Goal: Task Accomplishment & Management: Use online tool/utility

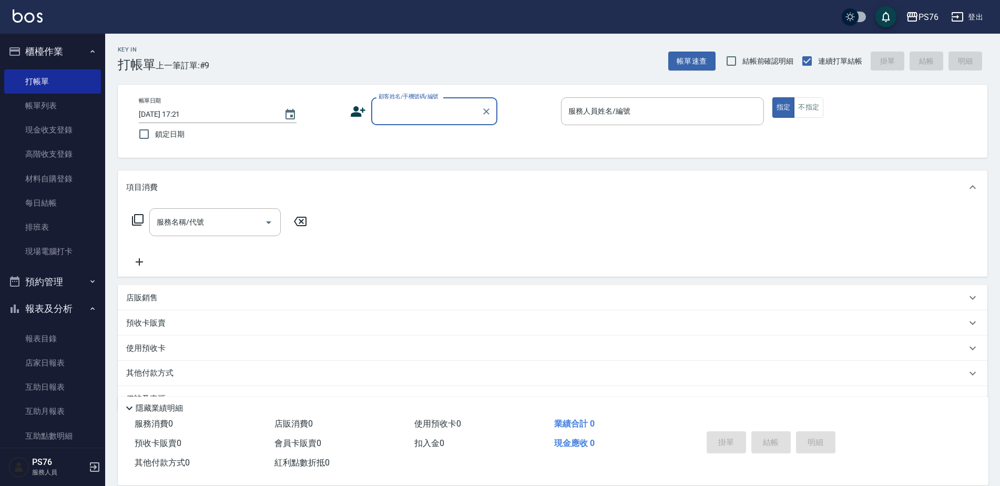
click at [426, 119] on input "顧客姓名/手機號碼/編號" at bounding box center [426, 111] width 101 height 18
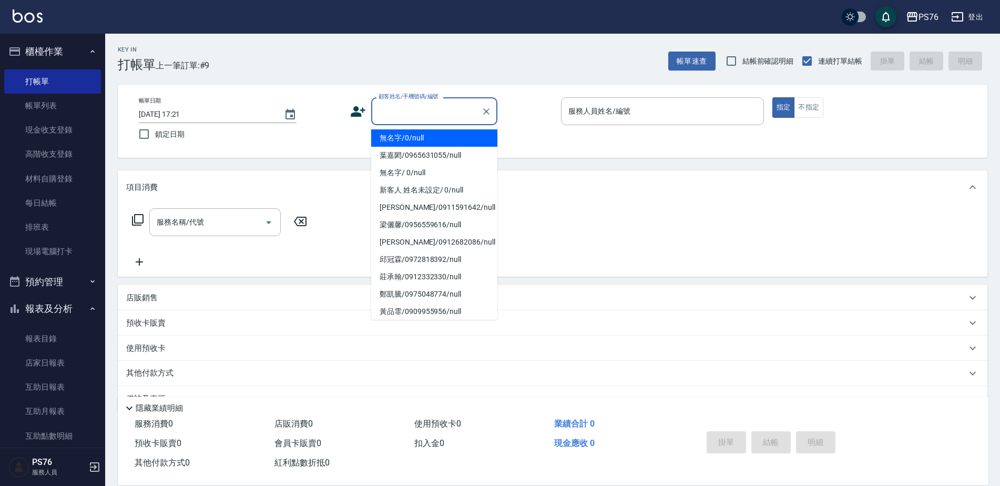
type input "無名字/0/null"
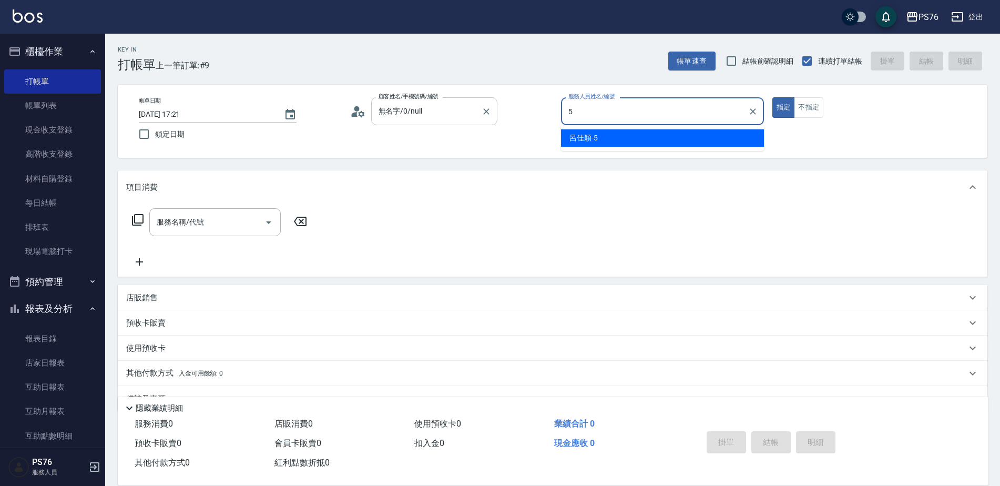
type input "呂佳穎-5"
type button "true"
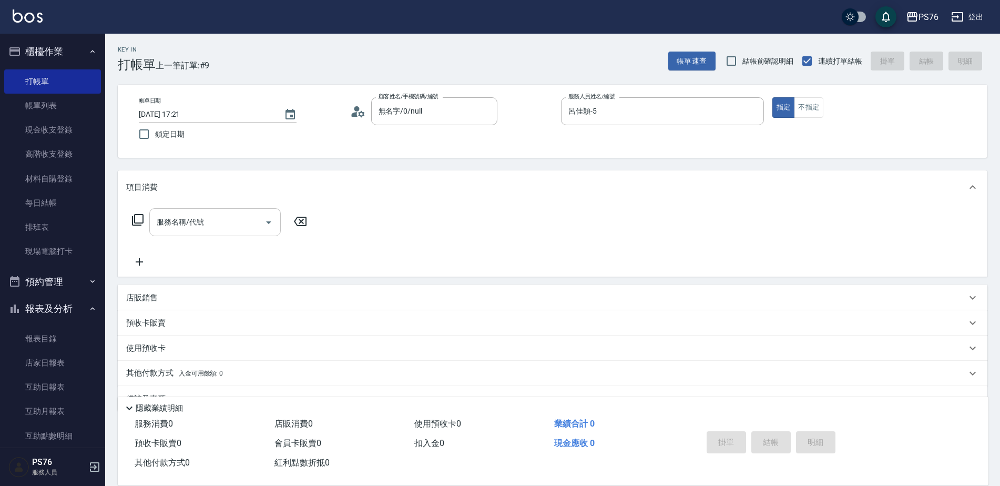
click at [208, 228] on input "服務名稱/代號" at bounding box center [207, 222] width 106 height 18
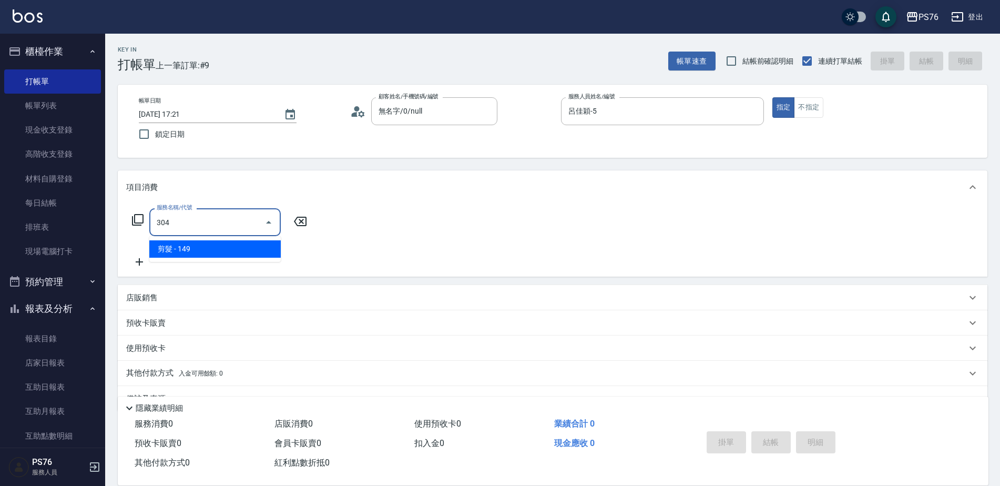
type input "剪髮(304)"
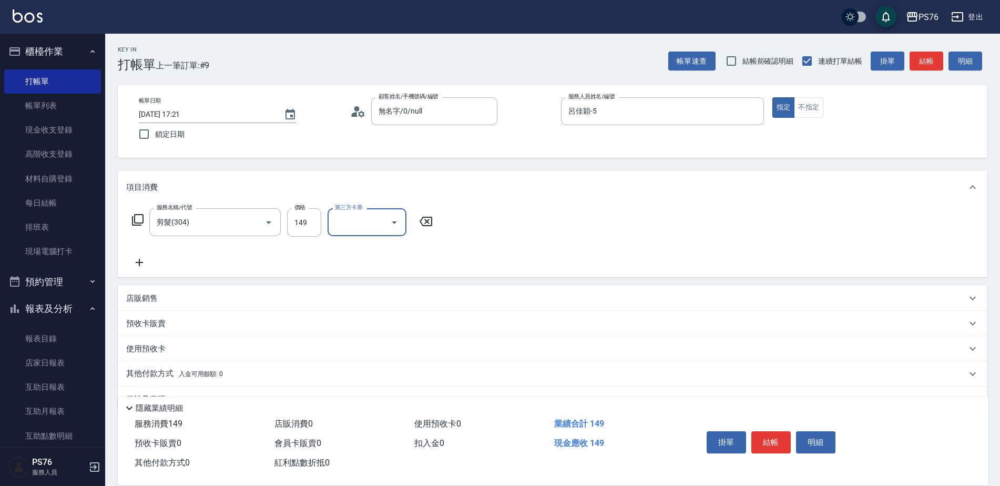
click at [322, 224] on div "服務名稱/代號 剪髮(304) 服務名稱/代號 價格 149 價格 第三方卡券 第三方卡券" at bounding box center [282, 222] width 313 height 28
click at [315, 224] on input "149" at bounding box center [304, 222] width 34 height 28
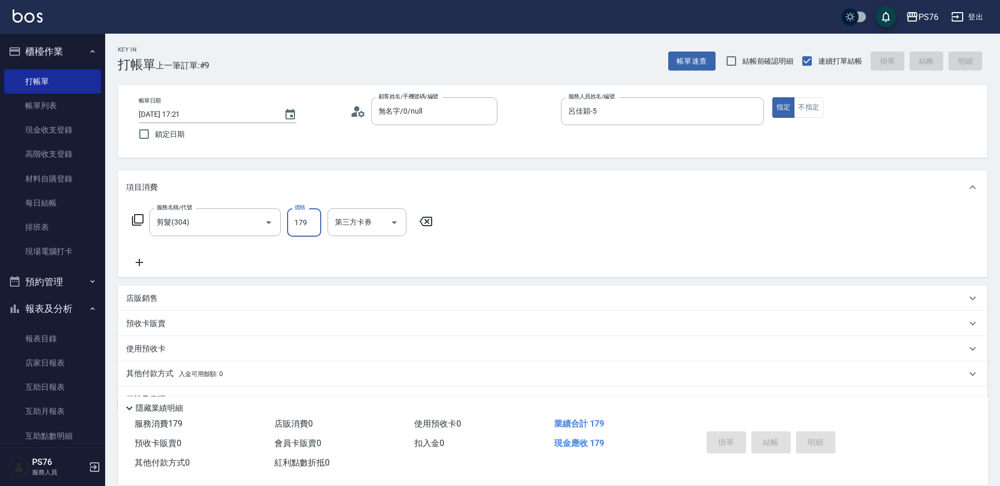
type input "1790"
type input "[DATE] 20:08"
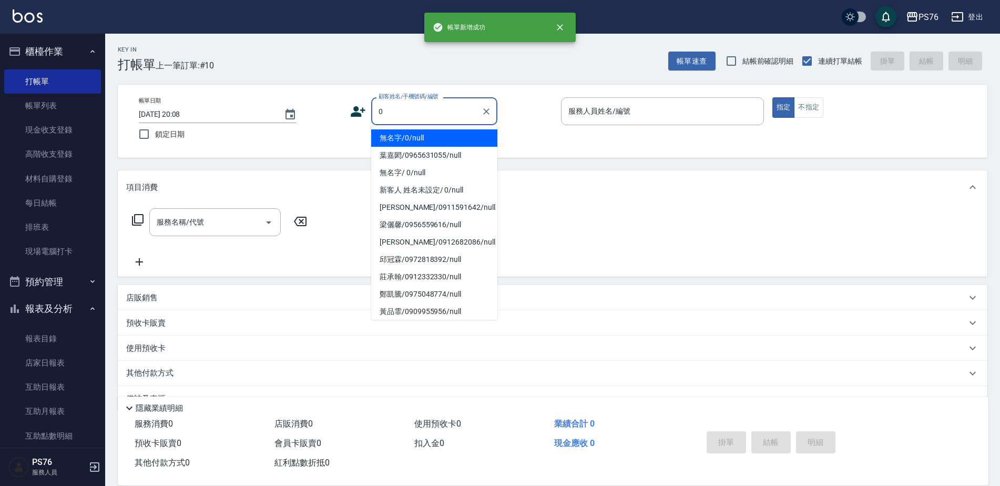
type input "無名字/0/null"
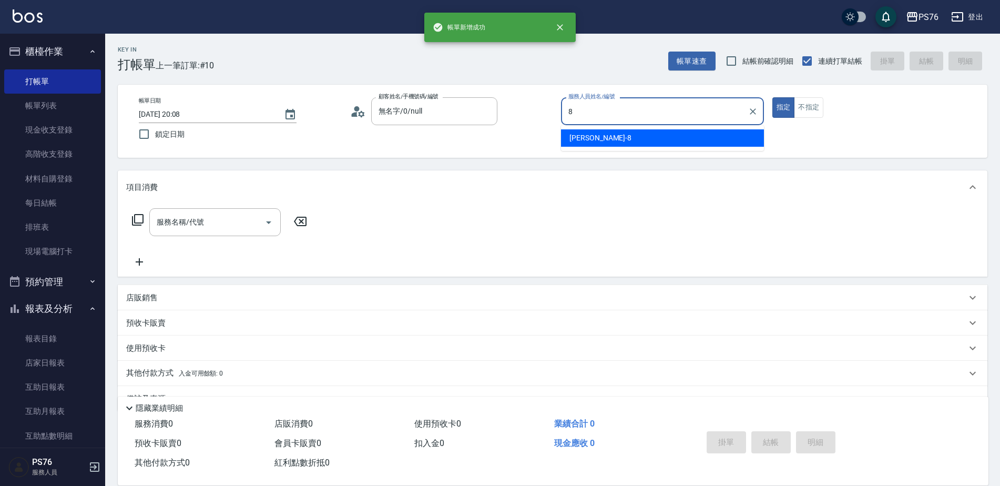
type input "[PERSON_NAME]-8"
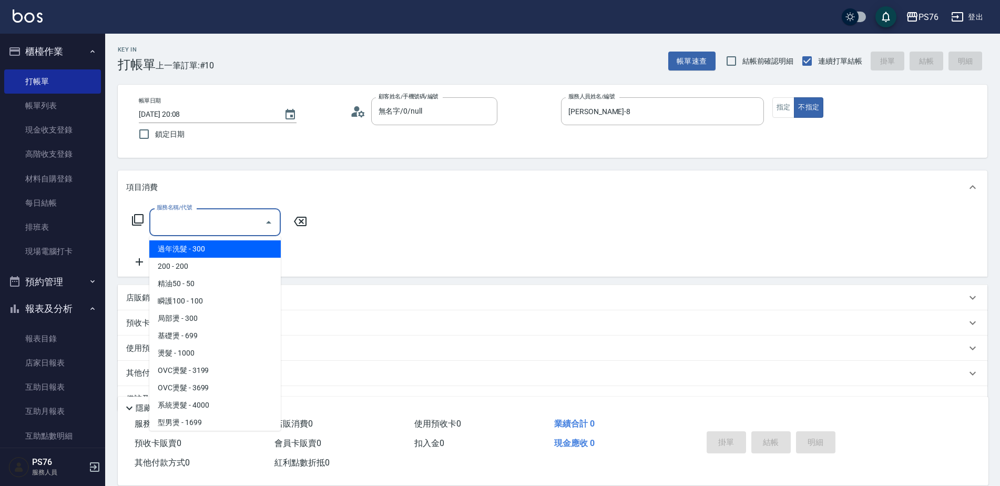
click at [220, 217] on input "服務名稱/代號" at bounding box center [207, 222] width 106 height 18
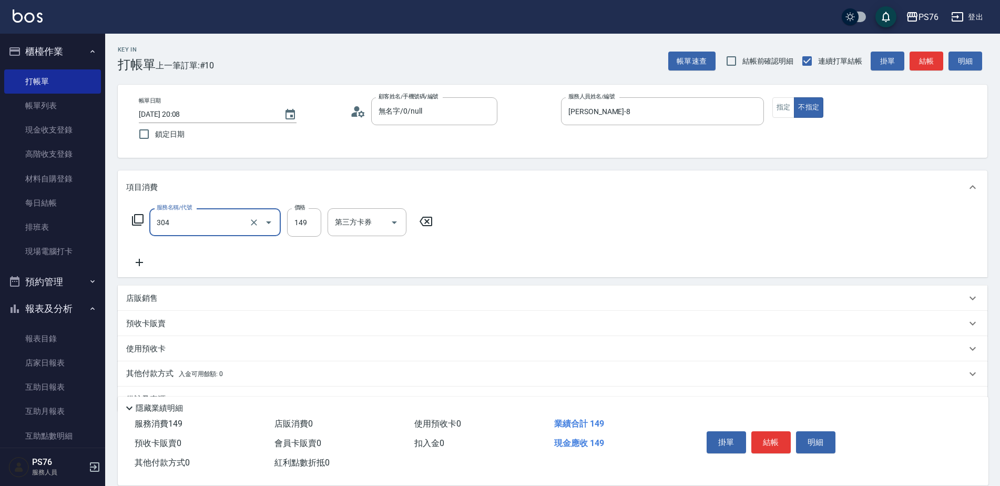
type input "剪髮(304)"
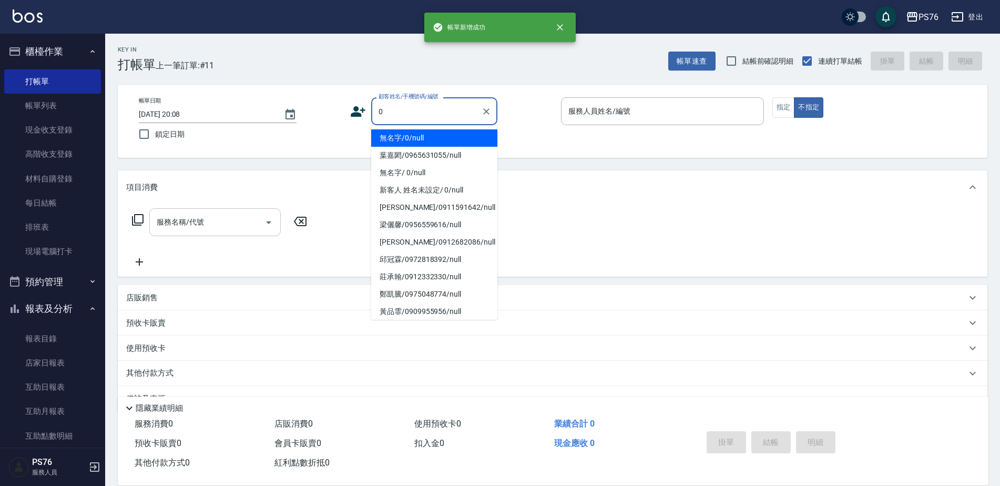
type input "無名字/0/null"
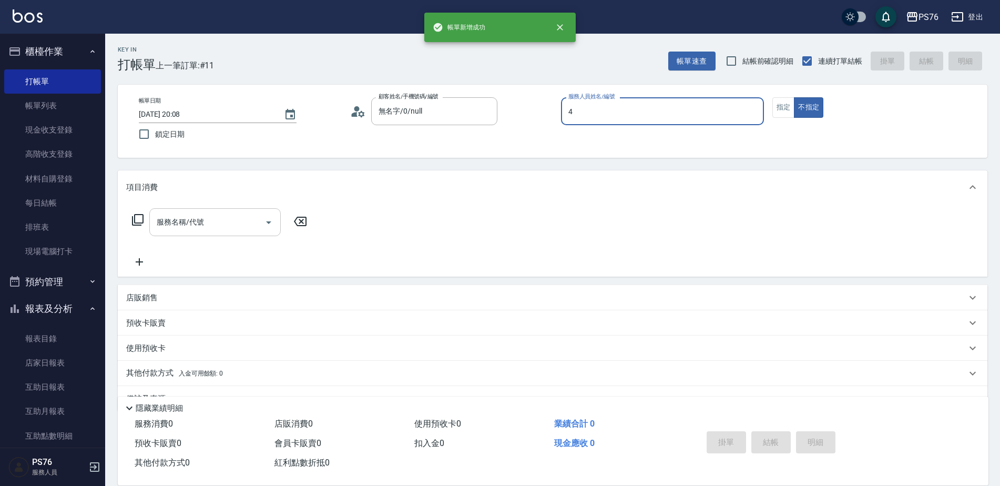
type input "蕭孟廷-4"
type button "false"
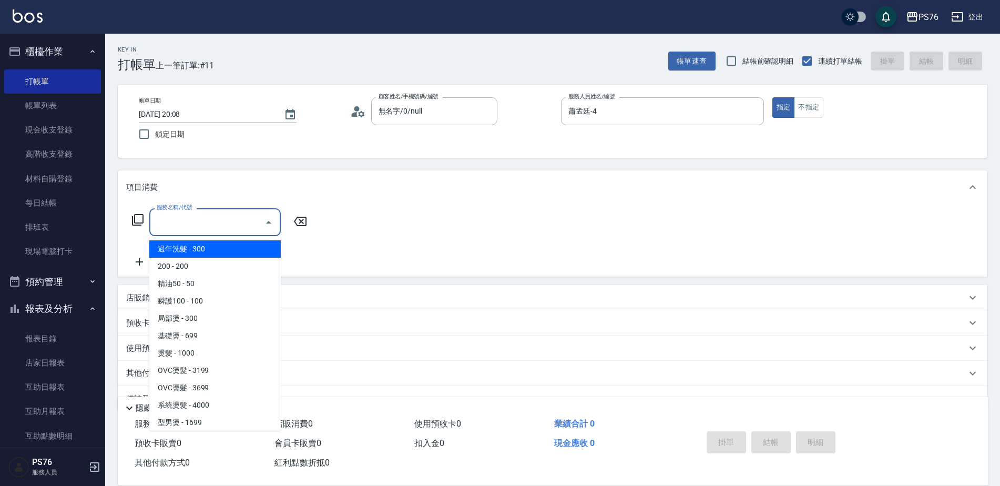
click at [168, 220] on input "服務名稱/代號" at bounding box center [207, 222] width 106 height 18
type input "."
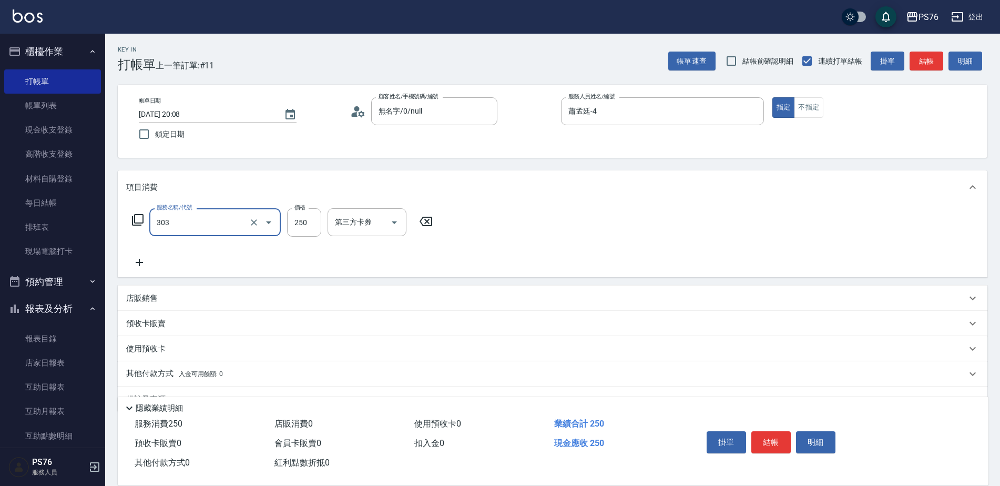
type input "剪髮(303)"
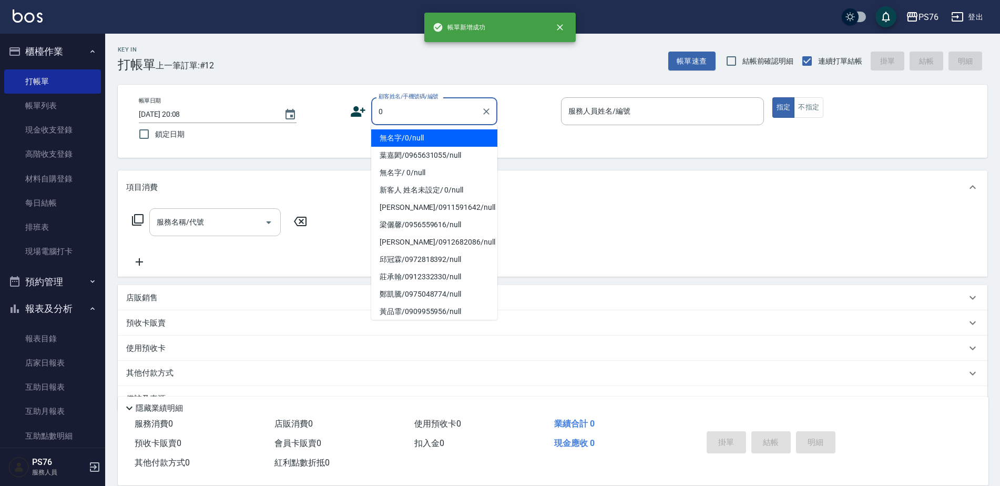
type input "無名字/0/null"
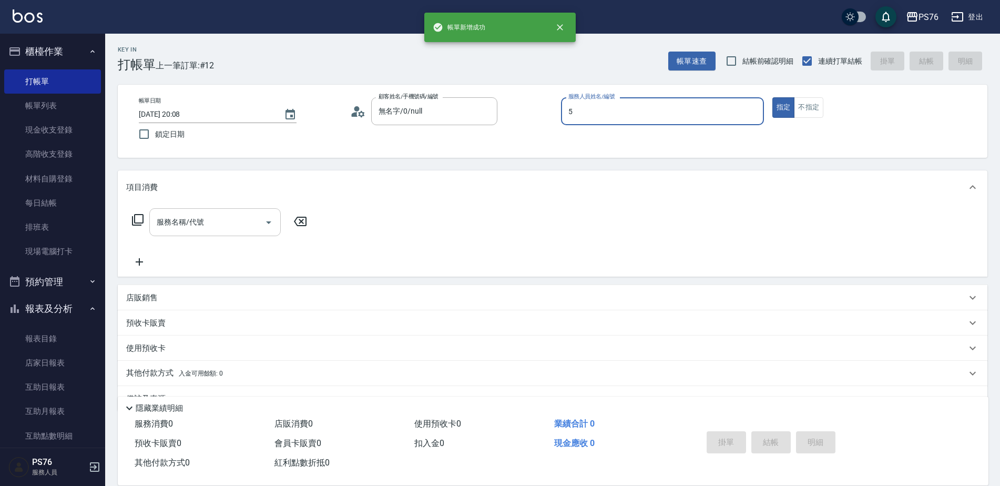
type input "呂佳穎-5"
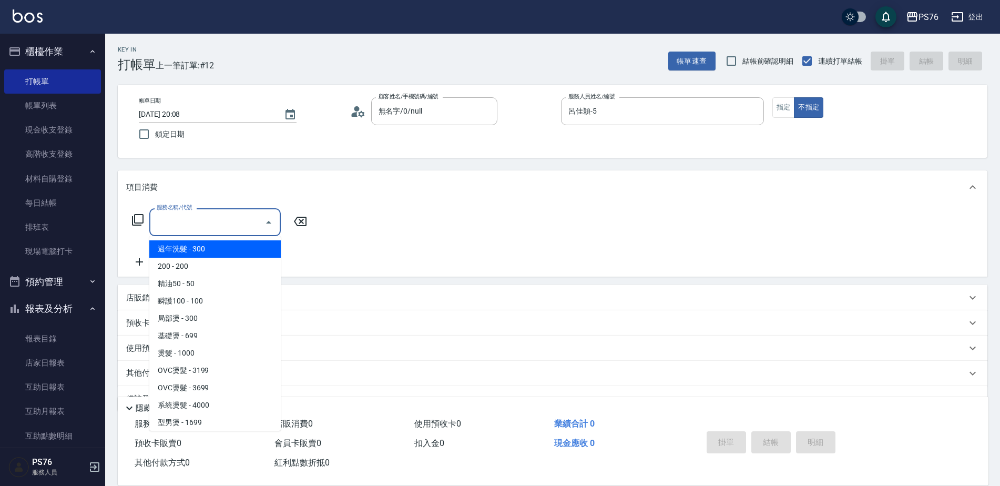
click at [167, 230] on input "服務名稱/代號" at bounding box center [207, 222] width 106 height 18
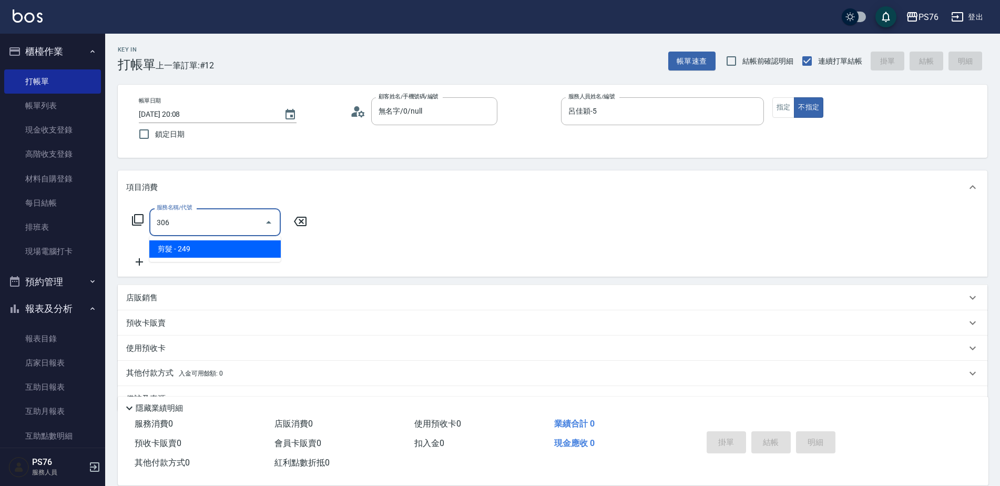
type input "剪髮(306)"
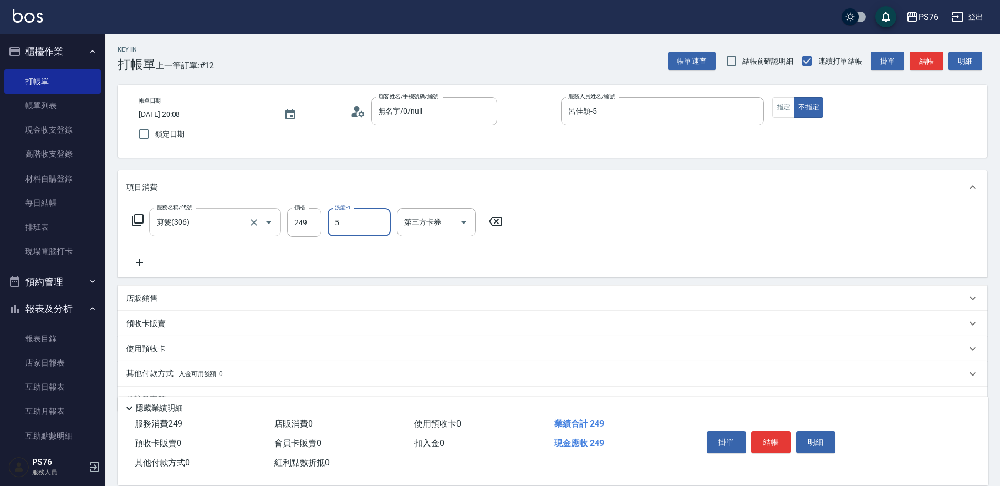
type input "呂佳穎-5"
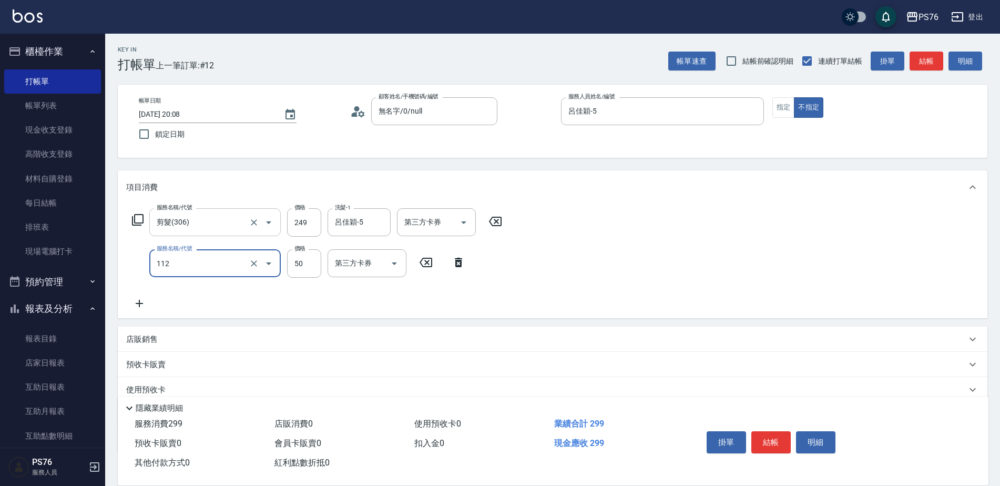
type input "精油50(112)"
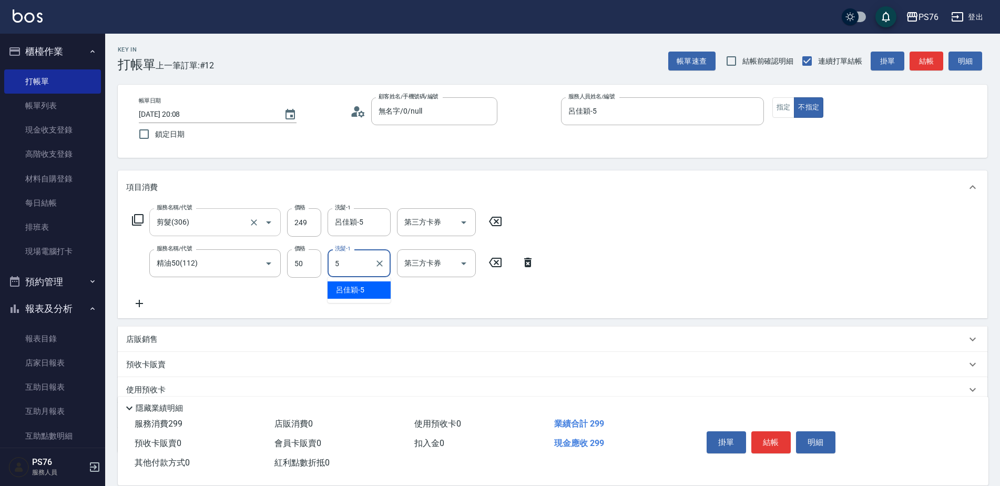
type input "呂佳穎-5"
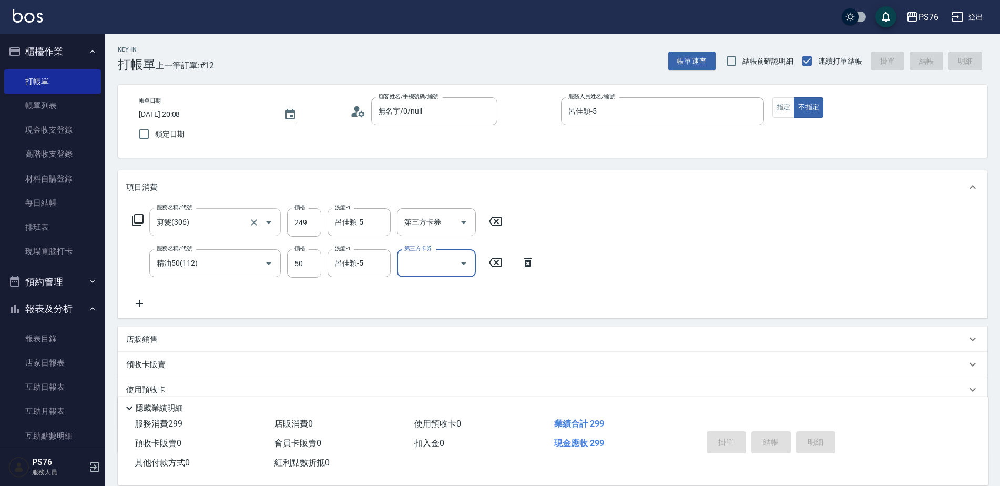
type input "[DATE] 20:09"
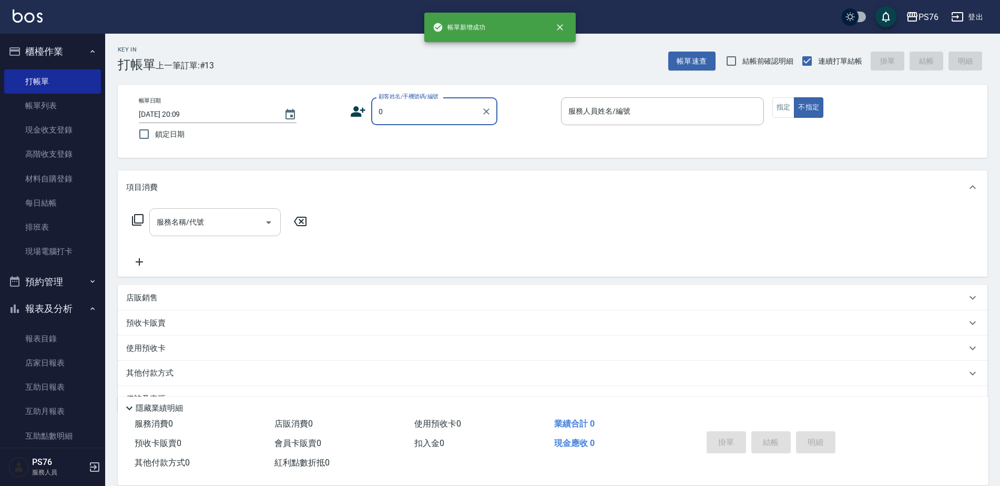
type input "無名字/0/null"
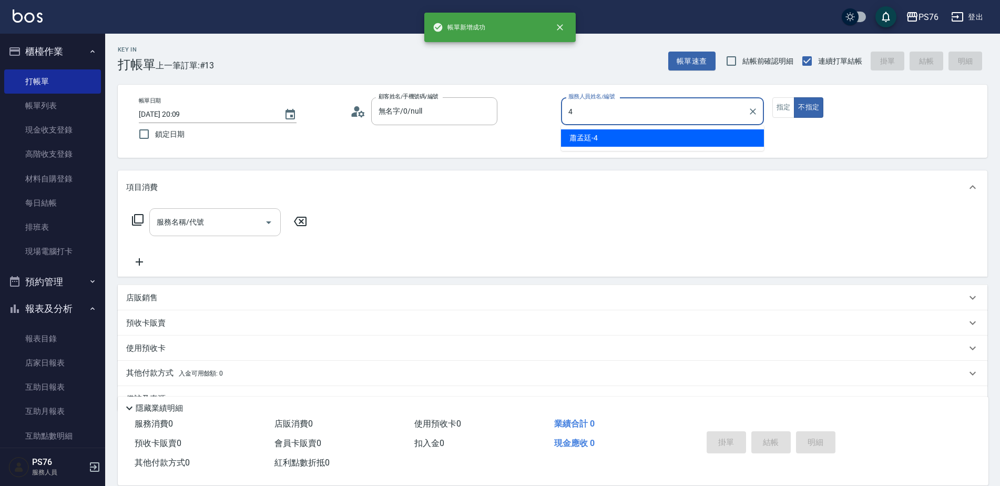
type input "蕭孟廷-4"
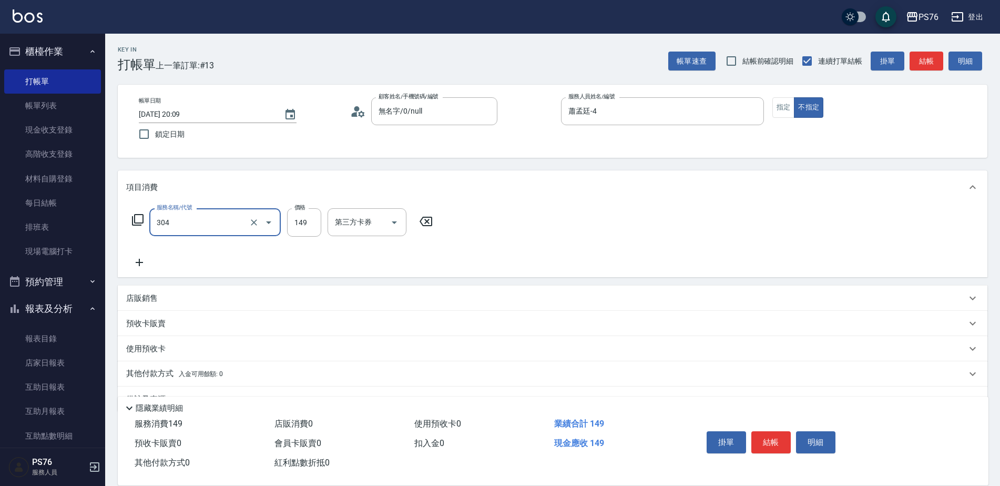
type input "剪髮(304)"
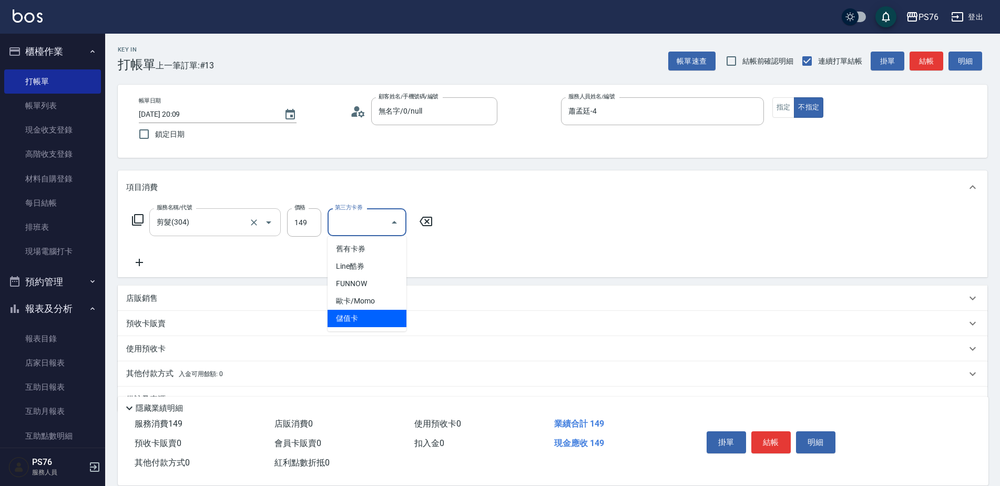
type input "儲值卡"
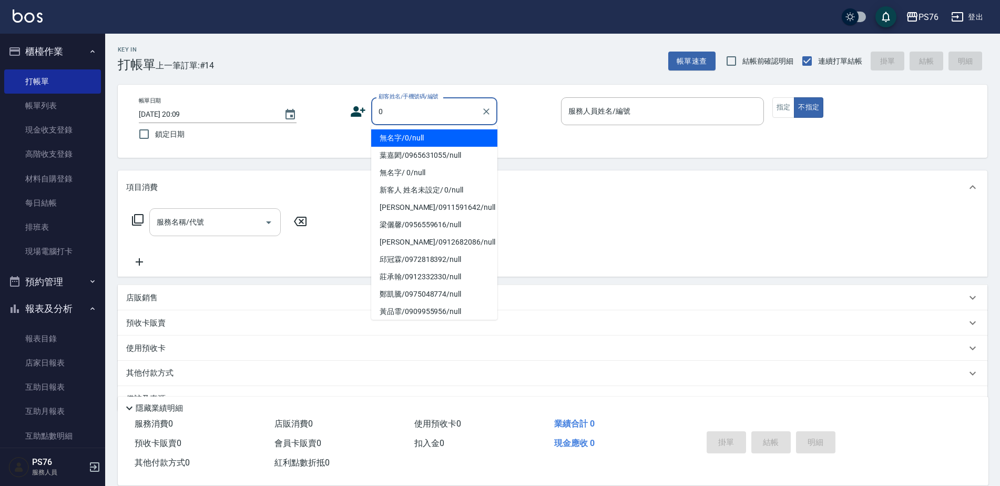
type input "無名字/0/null"
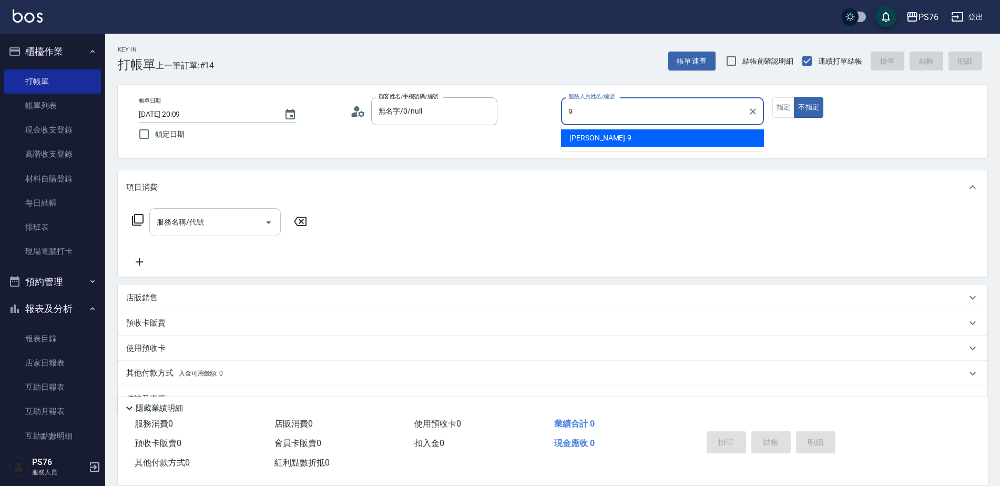
type input "[PERSON_NAME]-9"
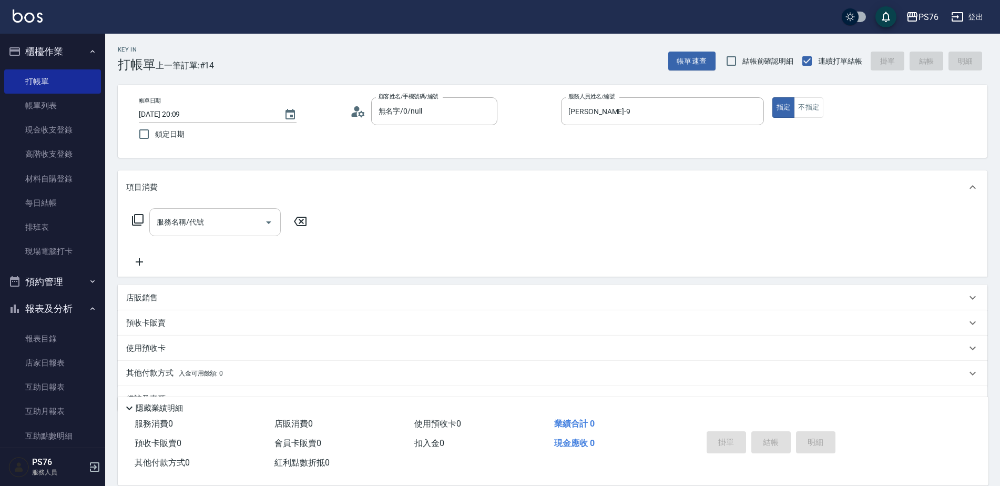
click at [202, 229] on input "服務名稱/代號" at bounding box center [207, 222] width 106 height 18
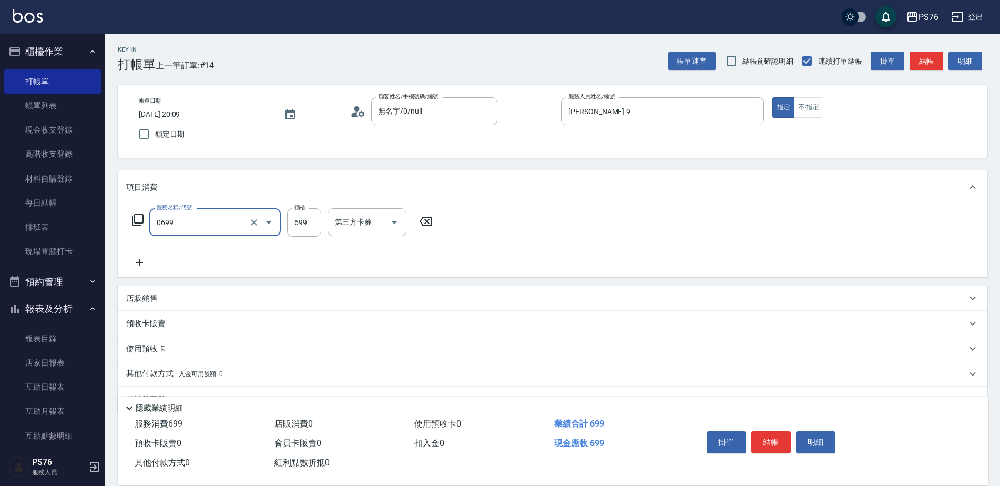
type input "精油SPA(0699)"
type input "7"
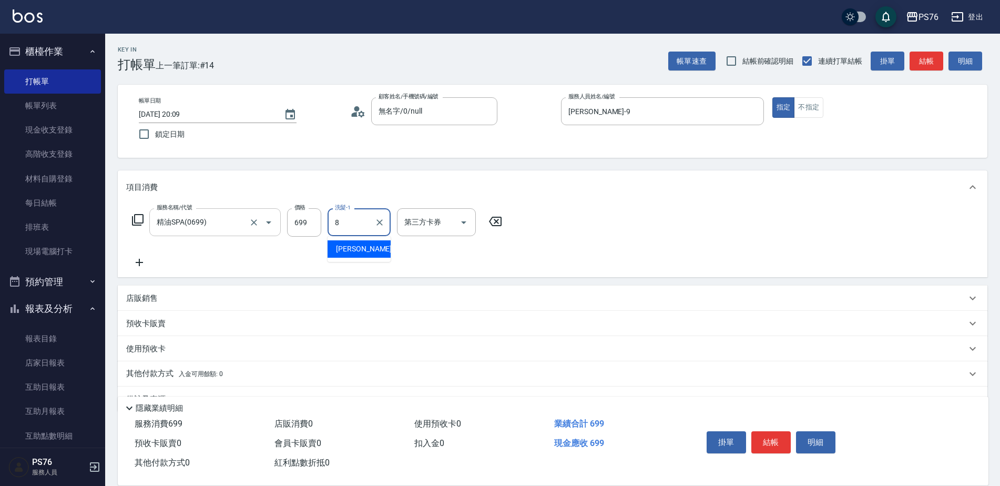
type input "[PERSON_NAME]-8"
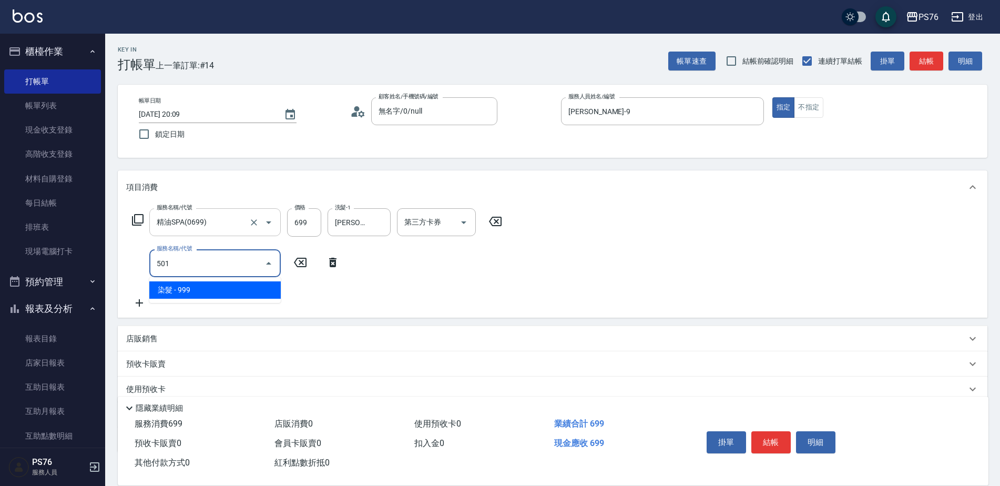
type input "染髮(501)"
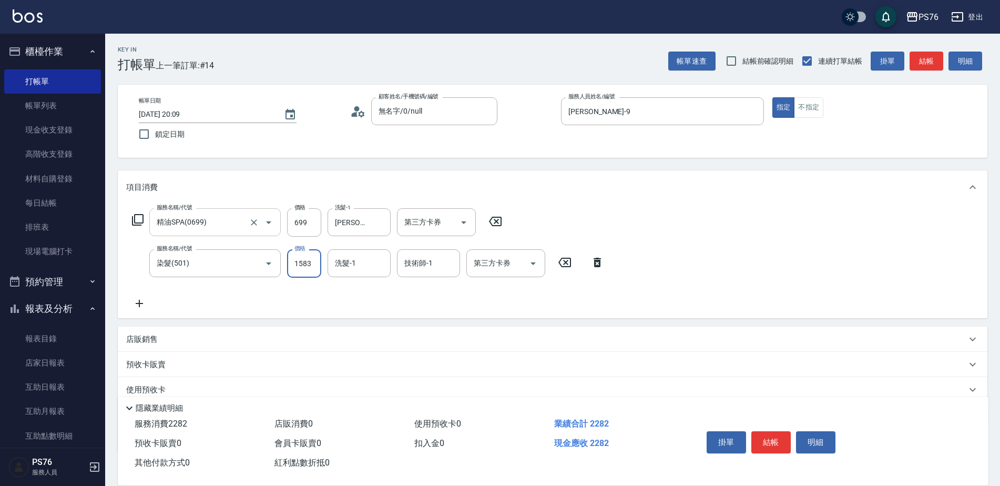
type input "1583"
type input "8"
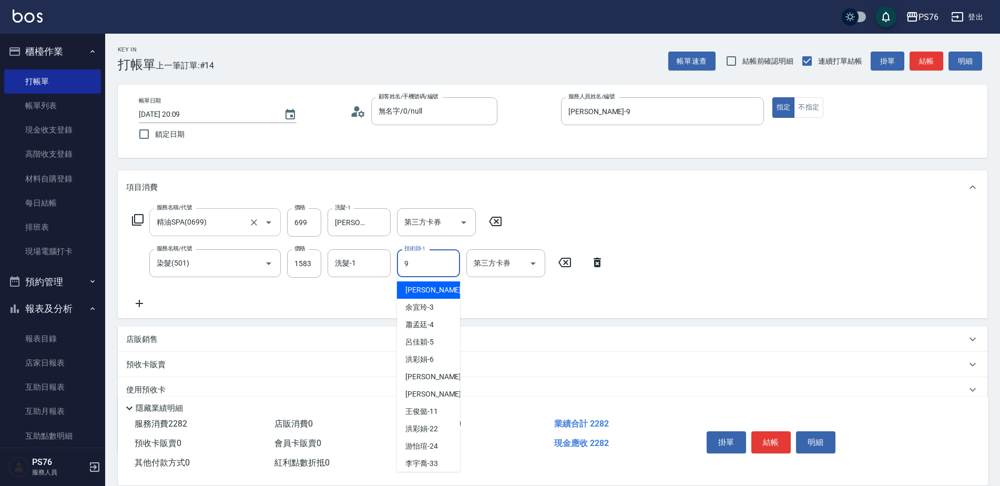
type input "[PERSON_NAME]-9"
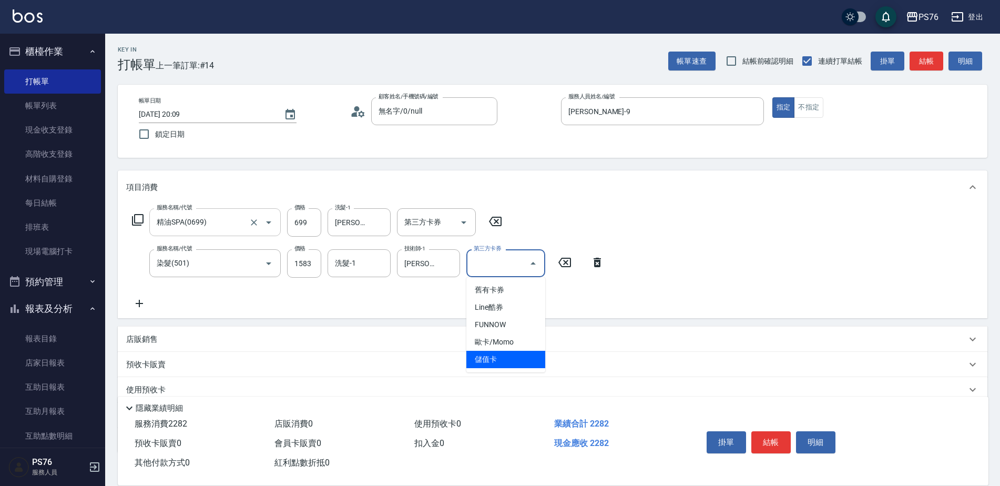
type input "儲值卡"
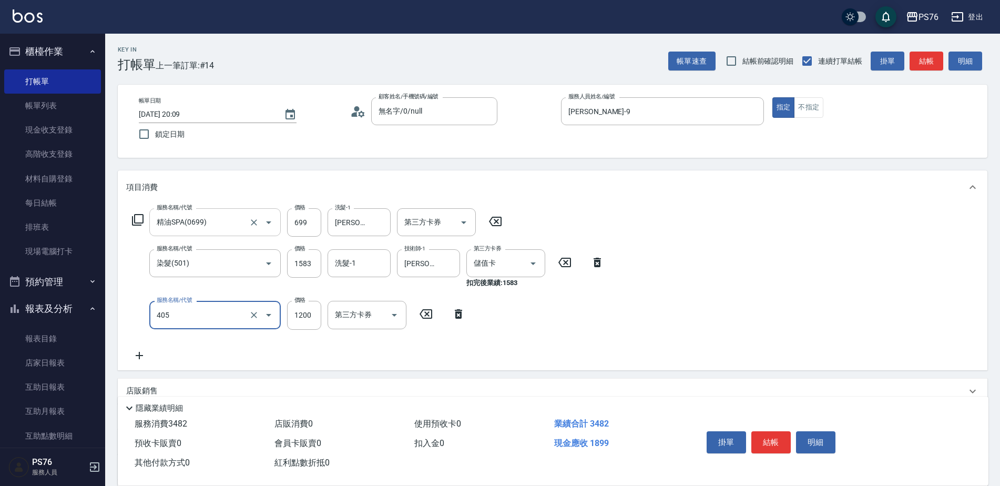
type input "1200護(405)"
type input "[PERSON_NAME]-8"
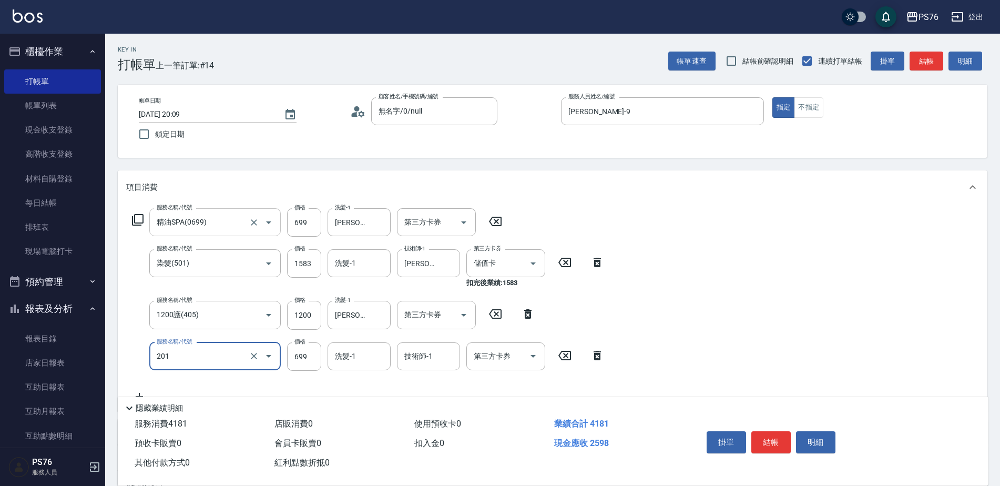
type input "基礎燙(201)"
type input "1116"
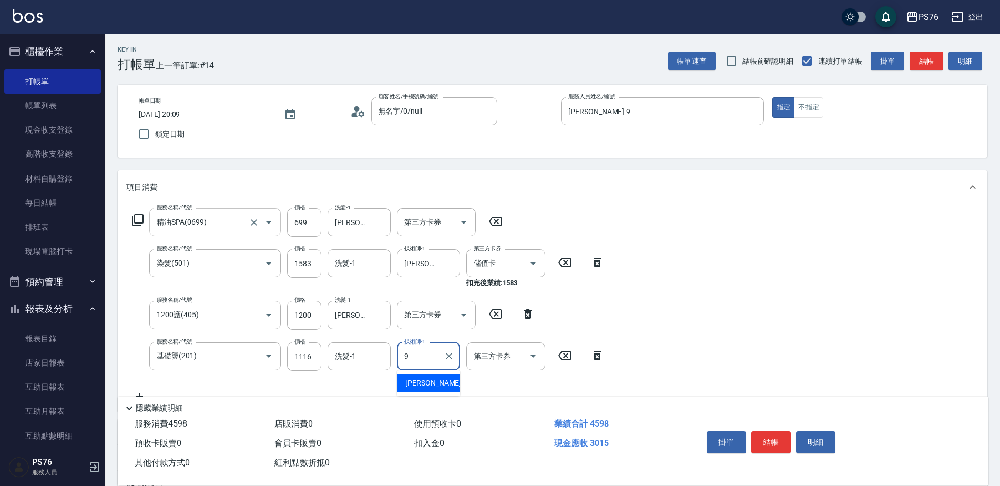
type input "[PERSON_NAME]-9"
click at [366, 364] on input "洗髮-1" at bounding box center [359, 356] width 54 height 18
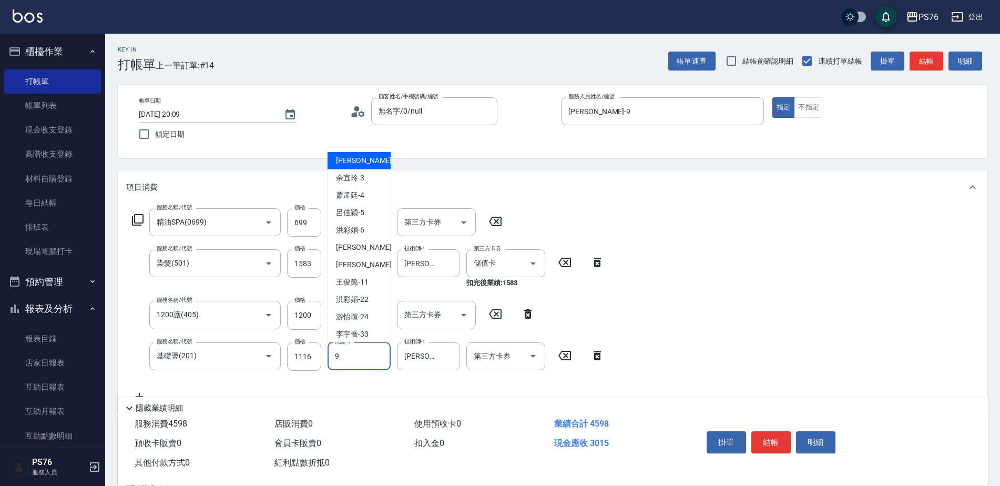
type input "[PERSON_NAME]-9"
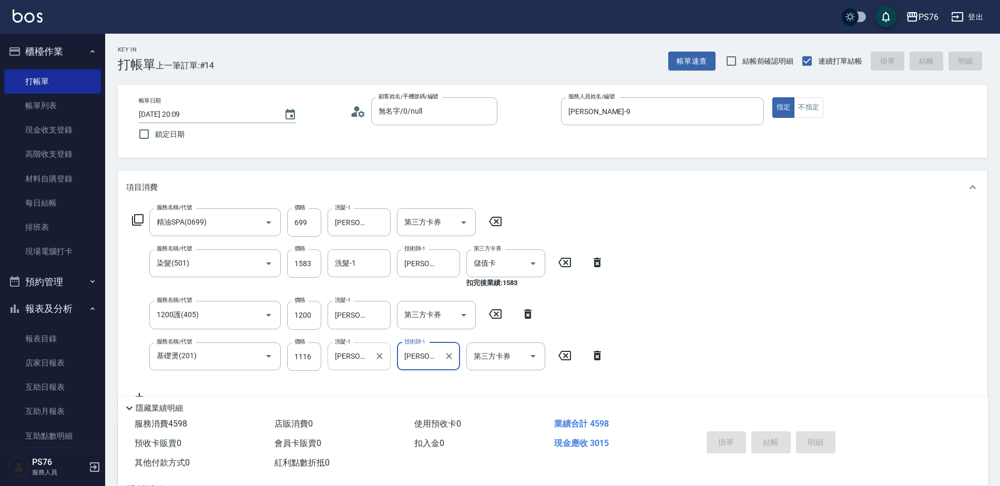
type input "[DATE] 20:10"
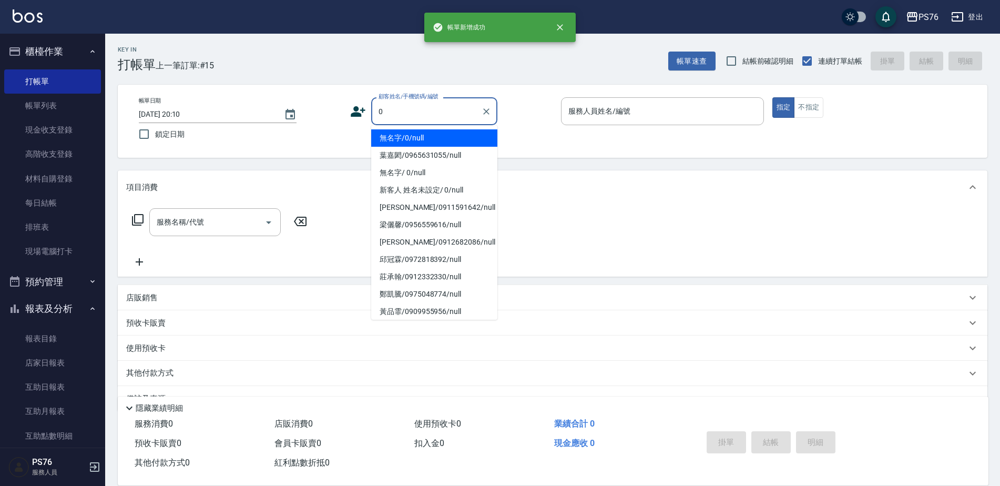
type input "無名字/0/null"
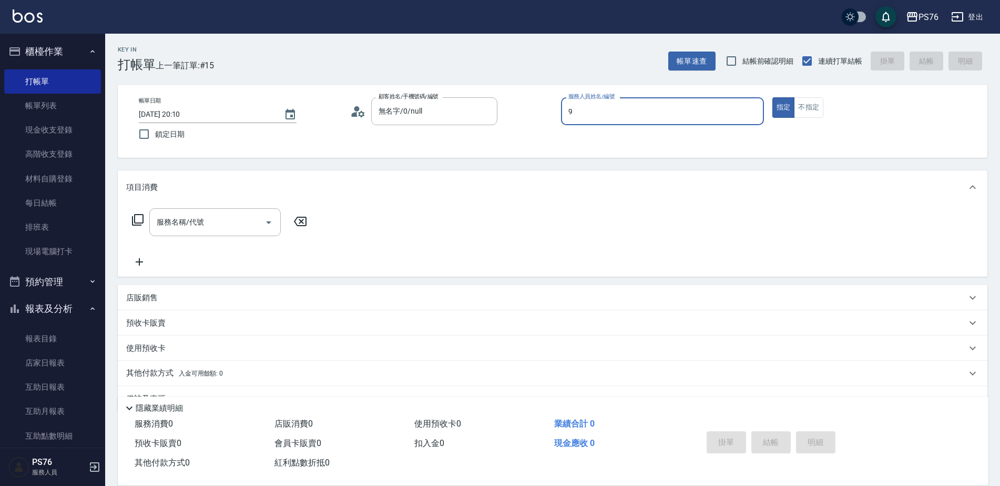
type input "[PERSON_NAME]-9"
click at [204, 212] on div "服務名稱/代號" at bounding box center [214, 222] width 131 height 28
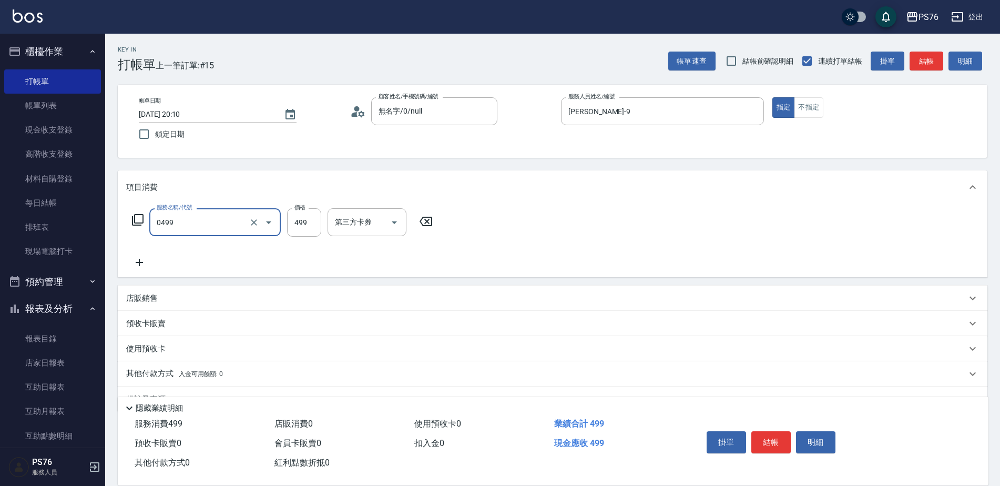
type input "[PERSON_NAME]499(0499)"
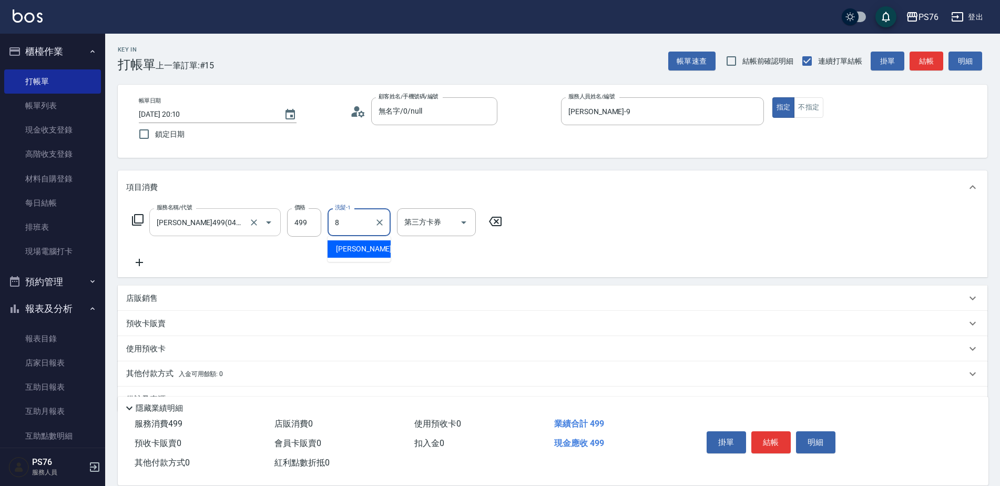
type input "[PERSON_NAME]-8"
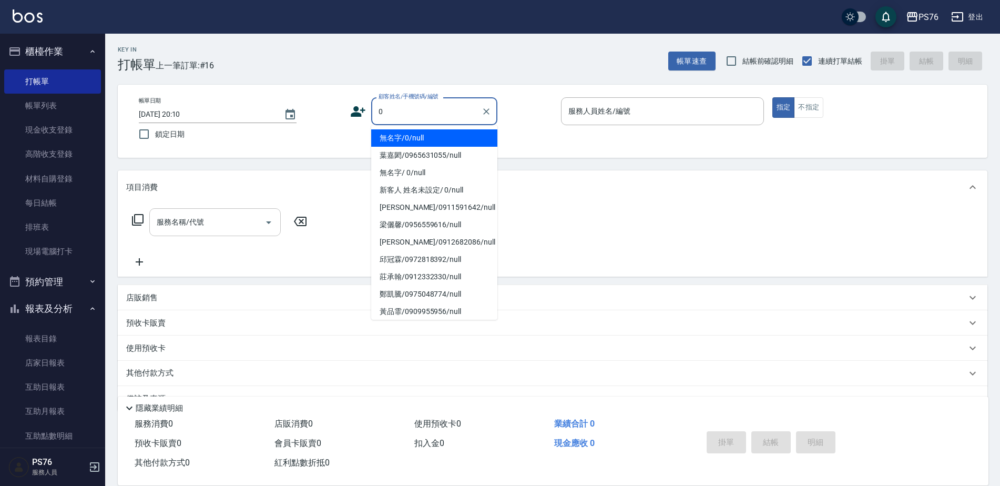
type input "無名字/0/null"
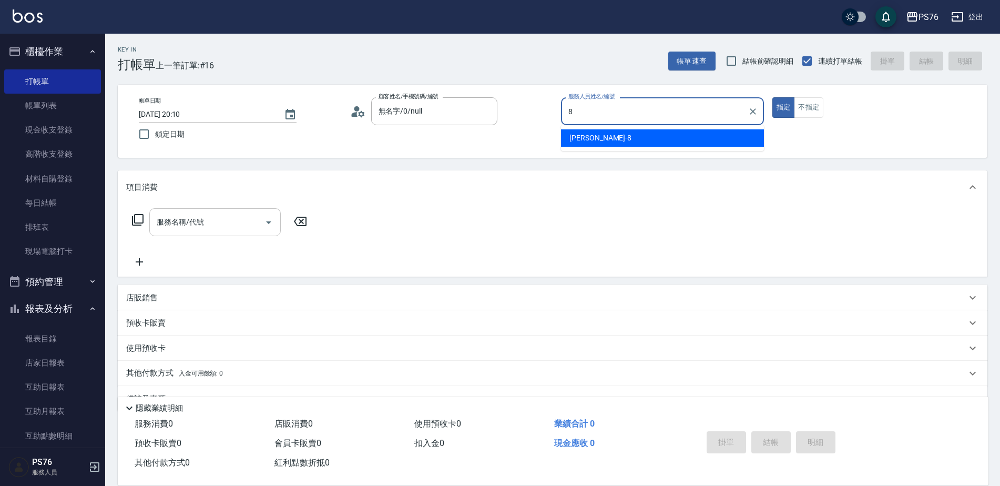
type input "[PERSON_NAME]-8"
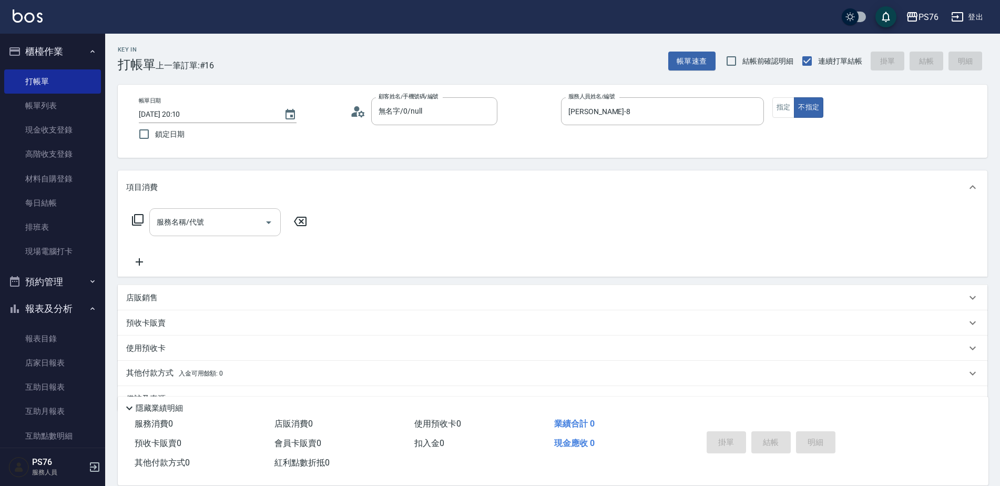
click at [204, 212] on div "服務名稱/代號" at bounding box center [214, 222] width 131 height 28
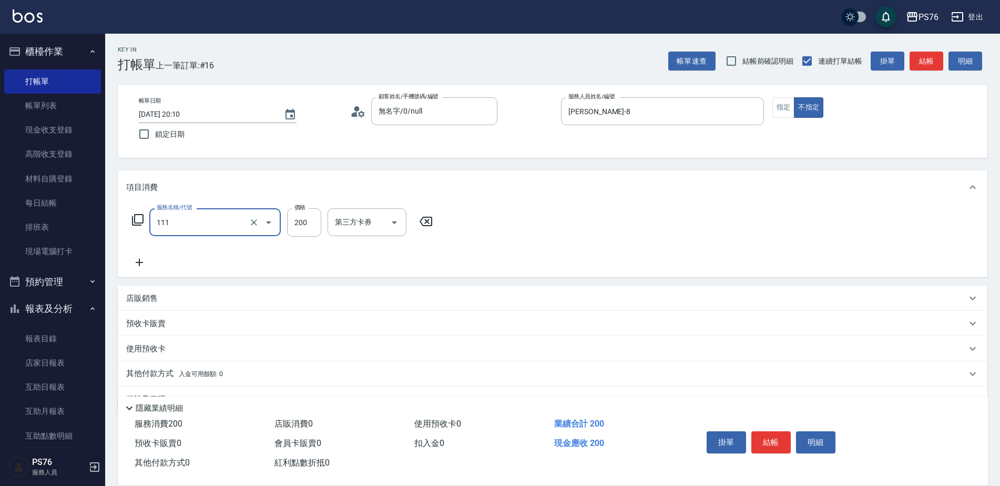
type input "200(111)"
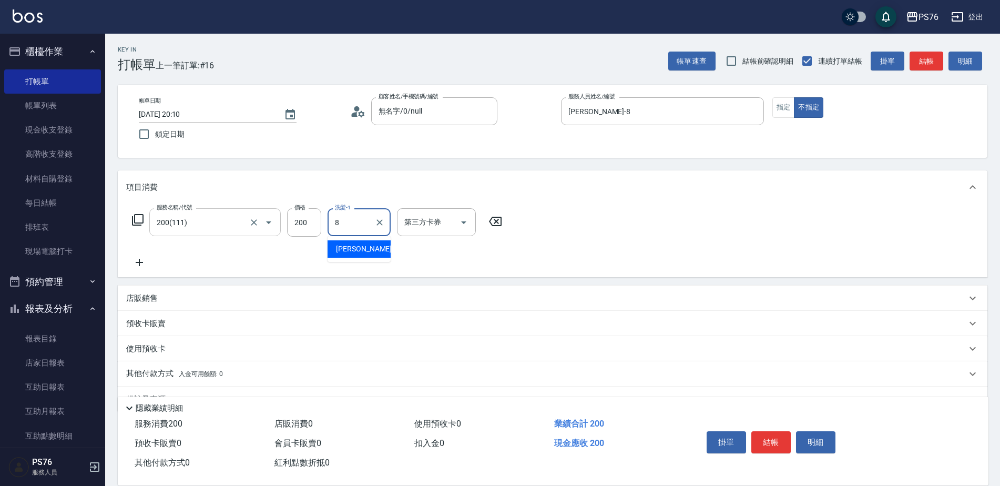
type input "[PERSON_NAME]-8"
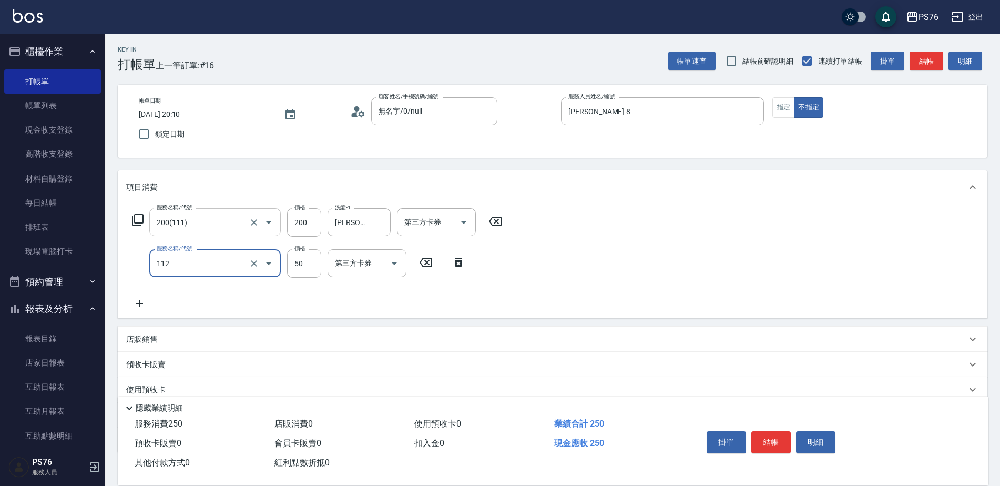
type input "精油50(112)"
type input "5"
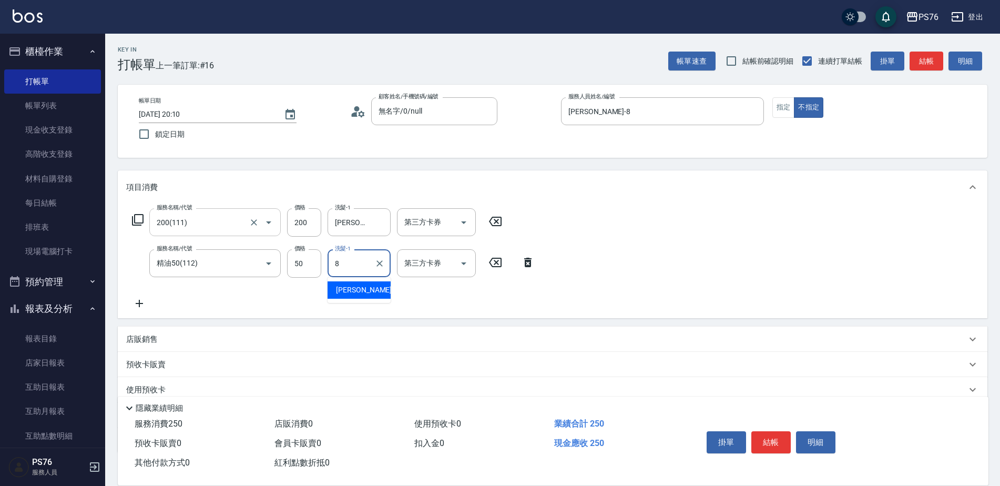
type input "[PERSON_NAME]-8"
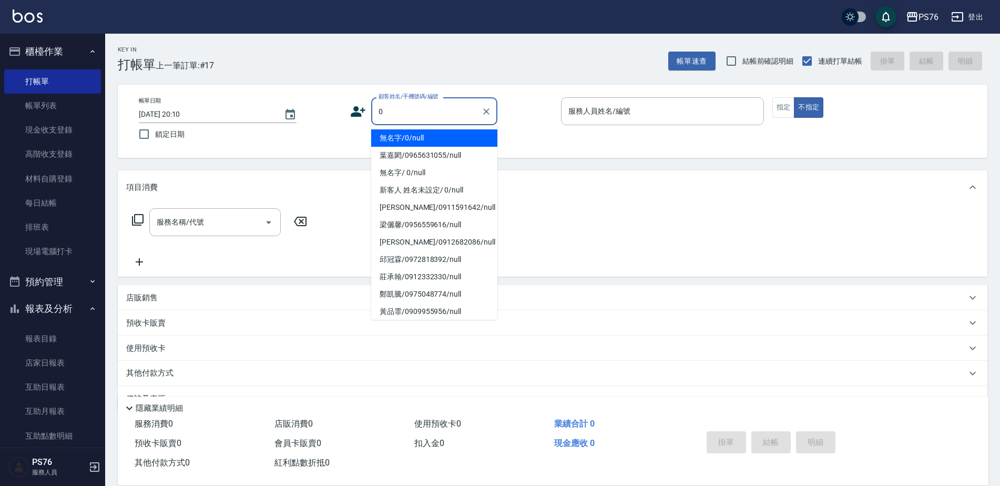
type input "無名字/0/null"
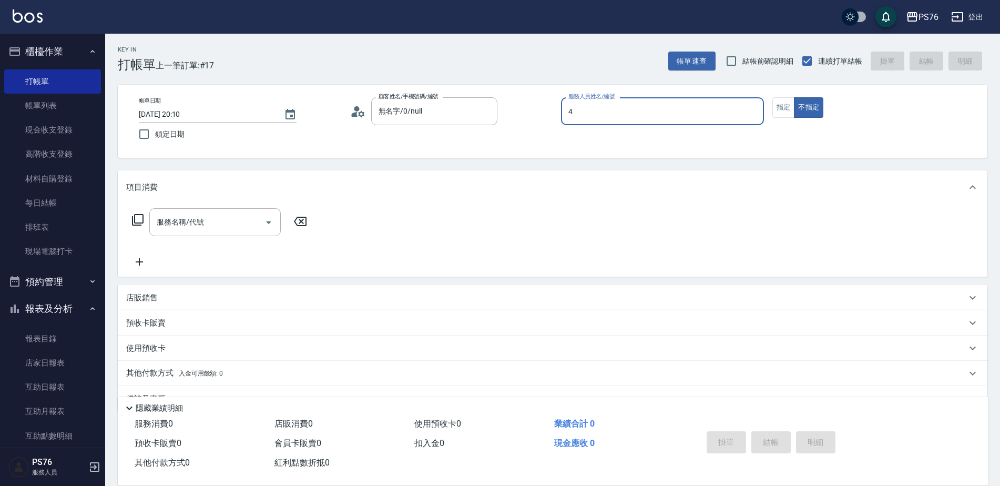
type input "蕭孟廷-4"
click at [248, 220] on input "服務名稱/代號" at bounding box center [207, 222] width 106 height 18
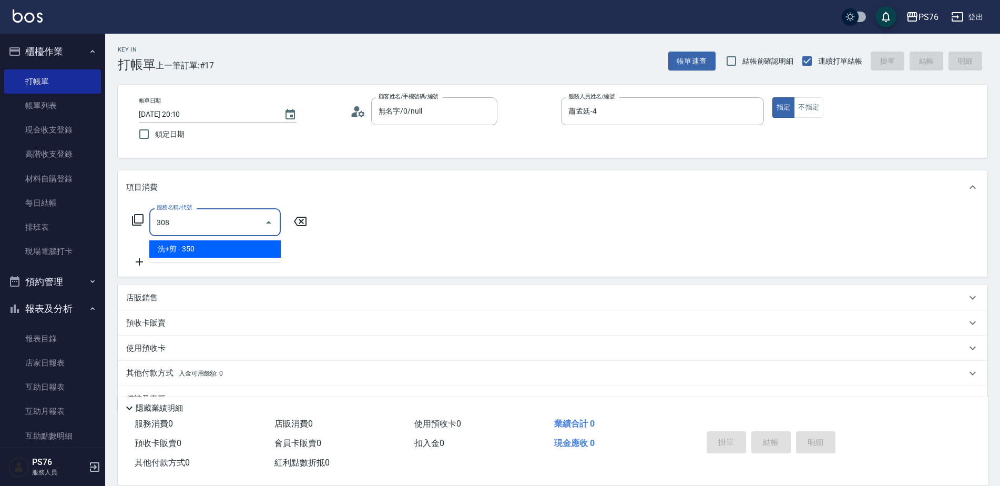
type input "洗+剪(308)"
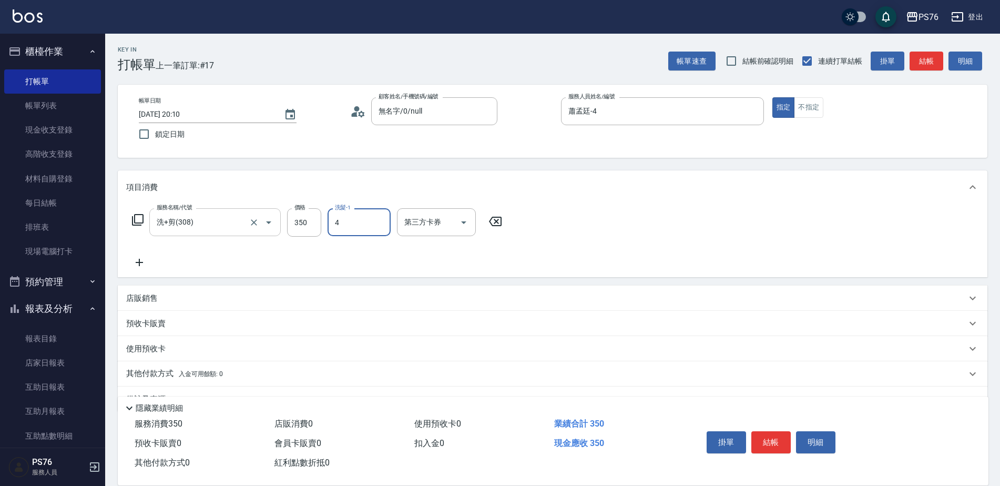
type input "蕭孟廷-4"
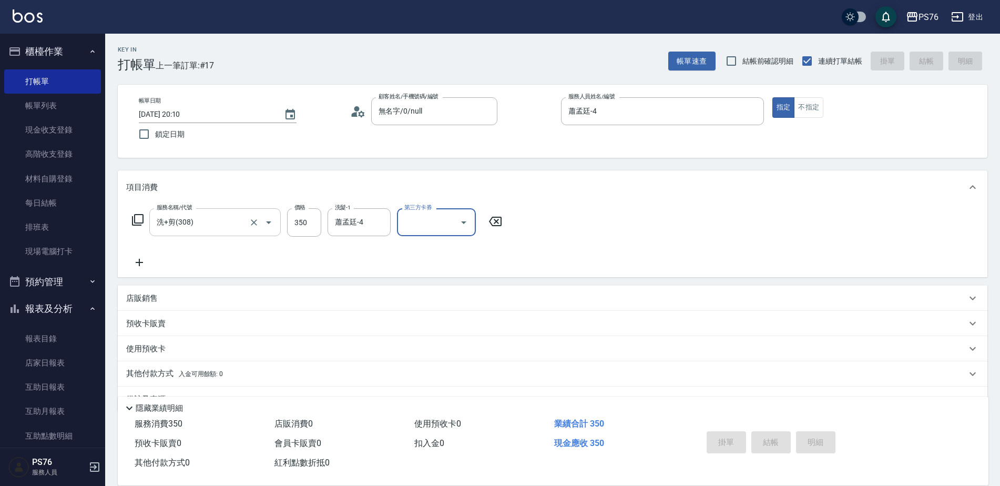
type input "[DATE] 20:11"
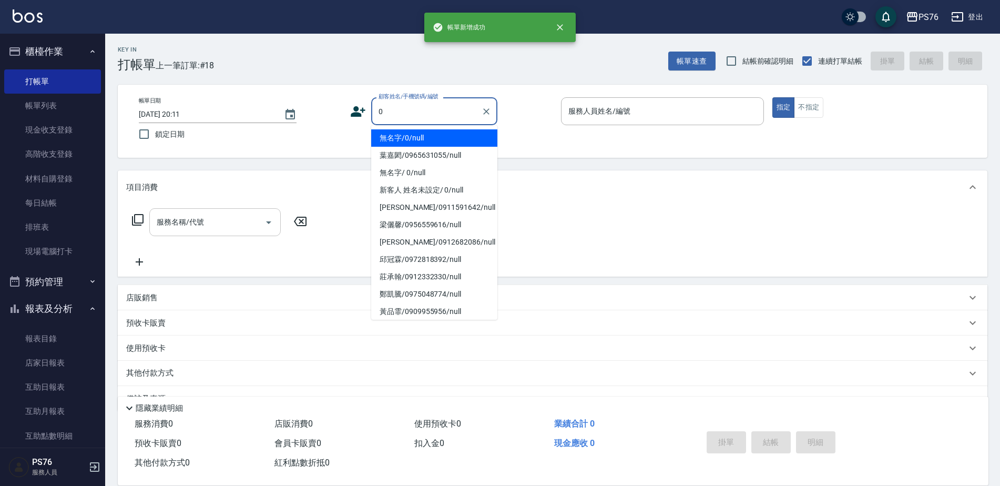
type input "無名字/0/null"
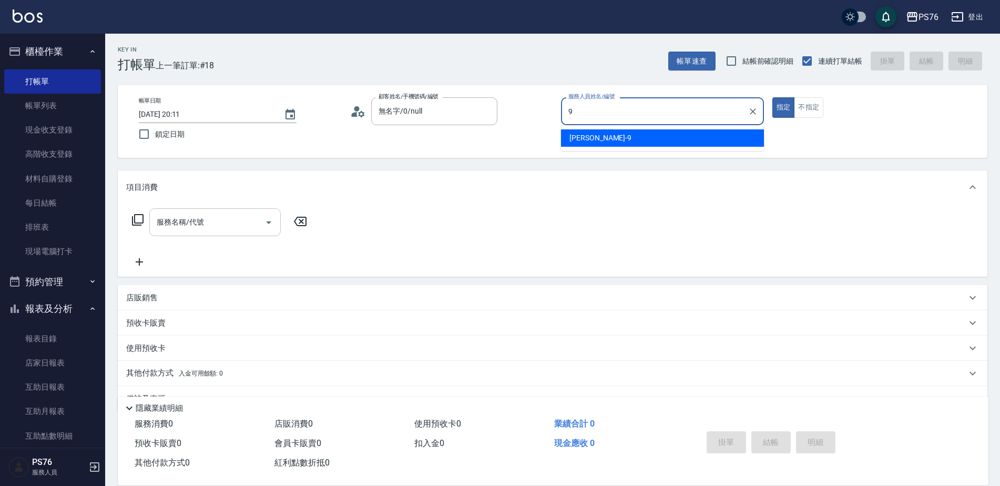
type input "[PERSON_NAME]-9"
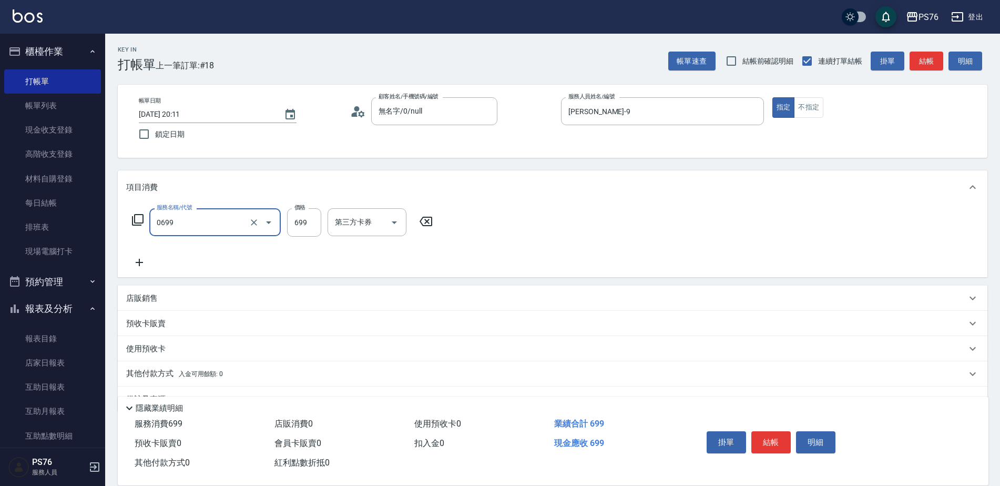
type input "精油SPA(0699)"
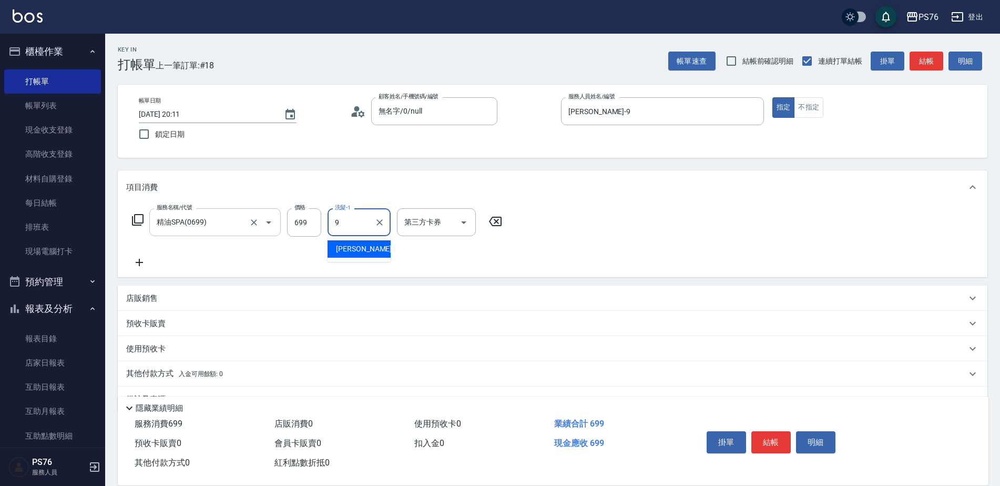
type input "[PERSON_NAME]-9"
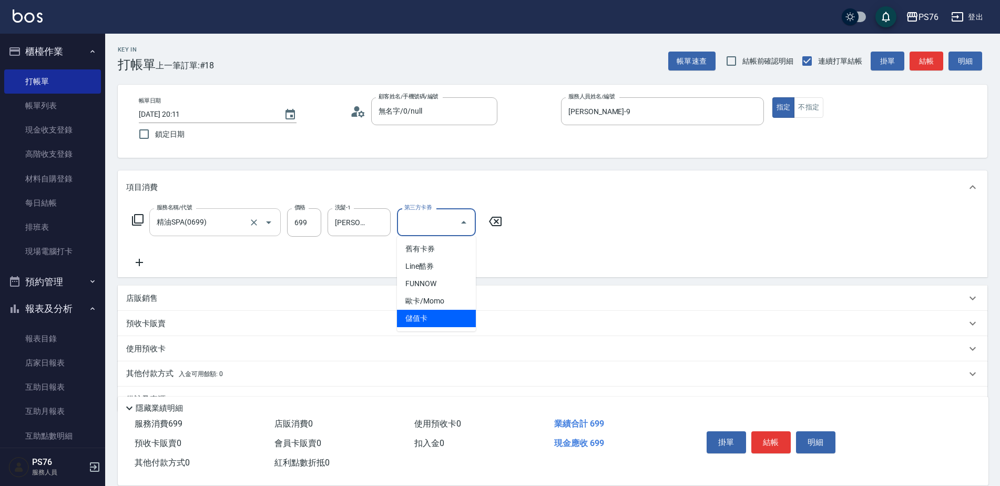
type input "儲值卡"
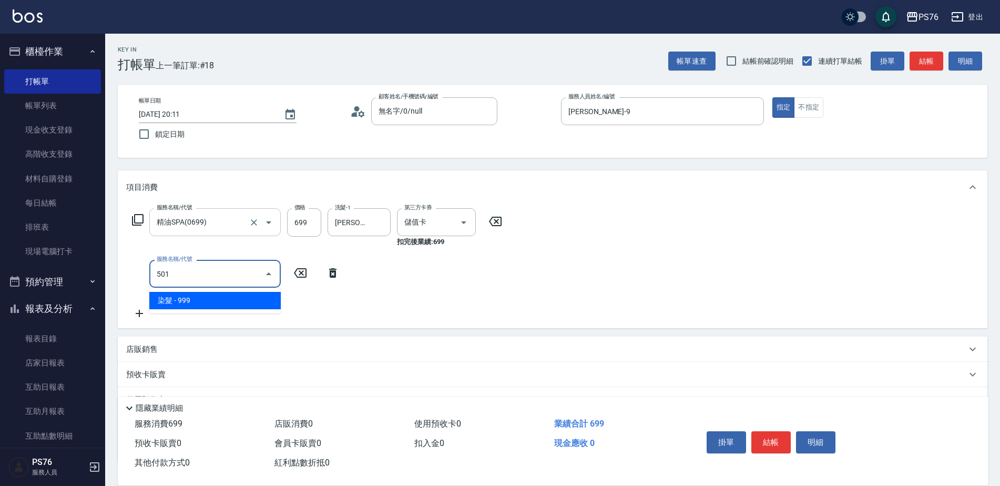
type input "染髮(501)"
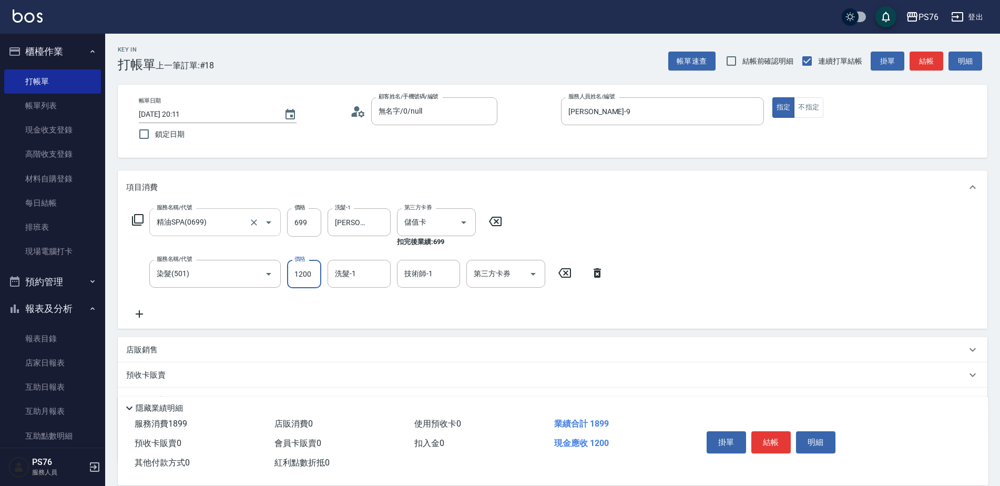
type input "1200"
type input "[PERSON_NAME]-9"
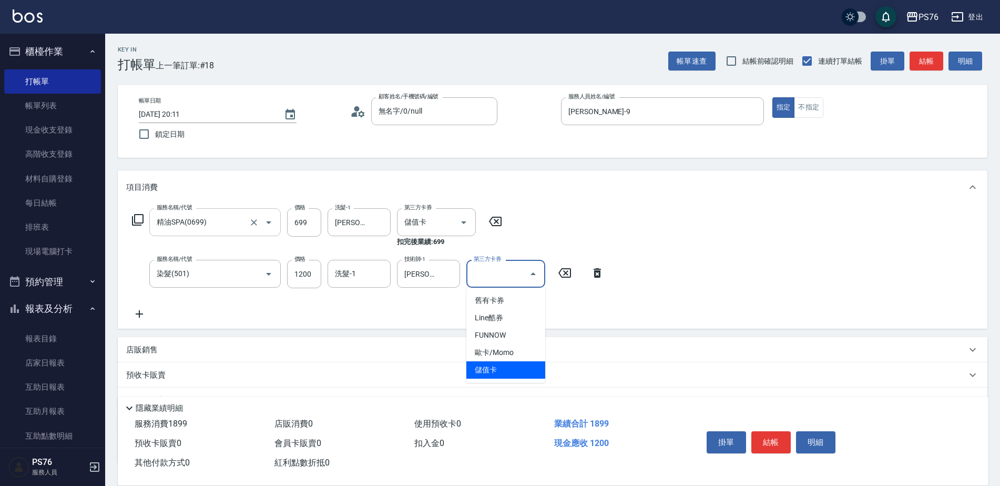
type input "儲值卡"
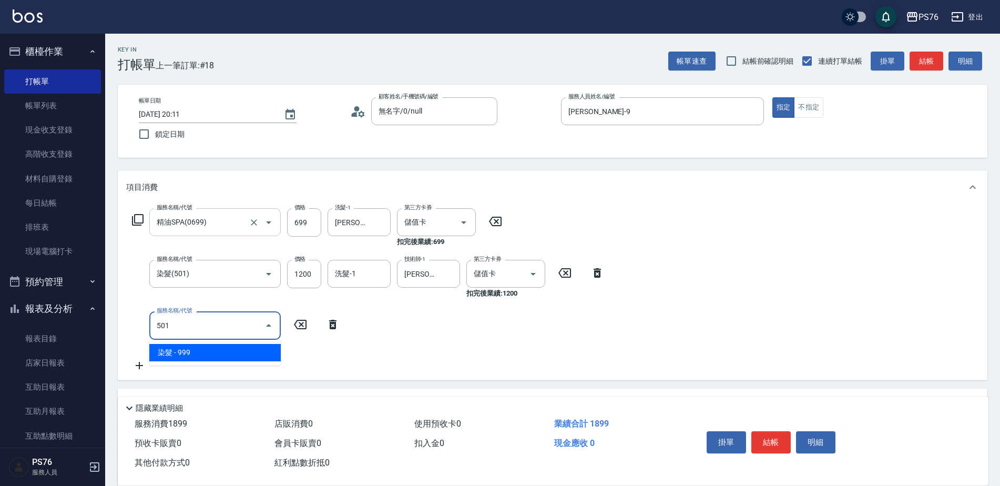
type input "染髮(501)"
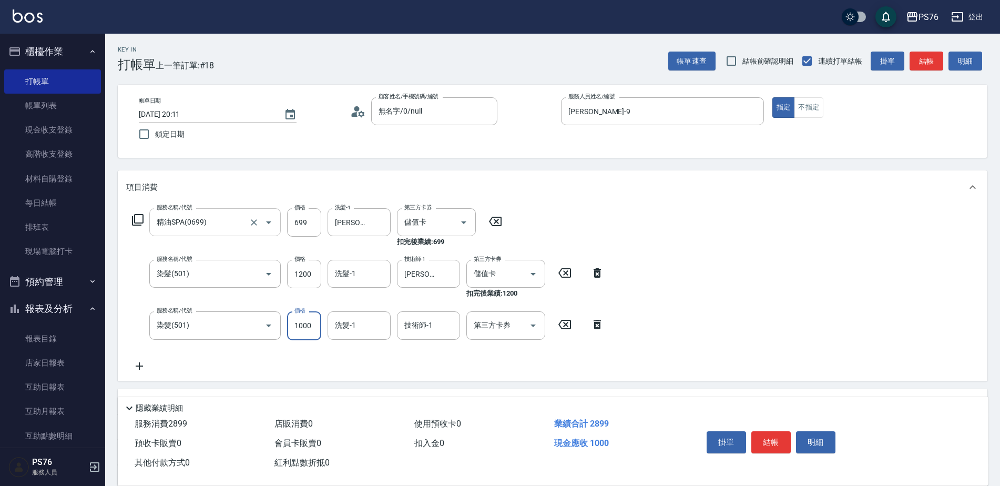
type input "1000"
type input "[PERSON_NAME]-9"
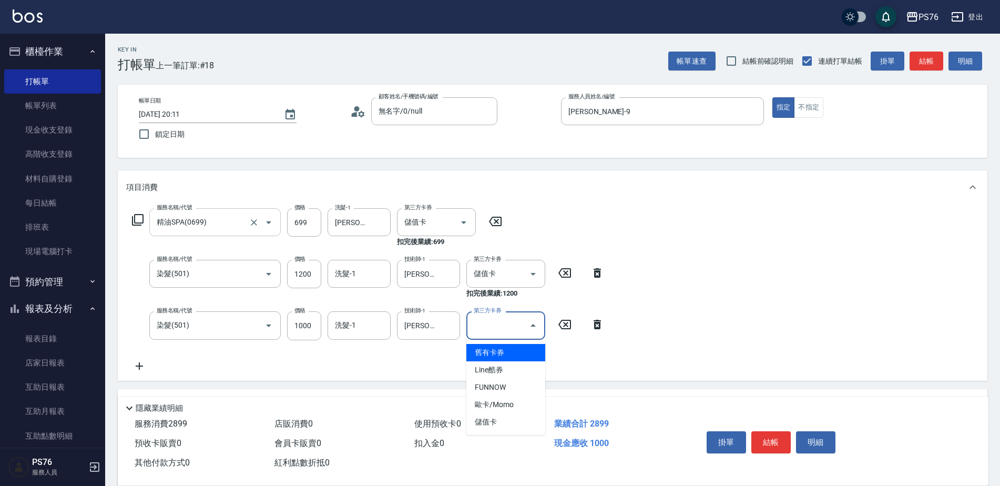
type input "儲值卡"
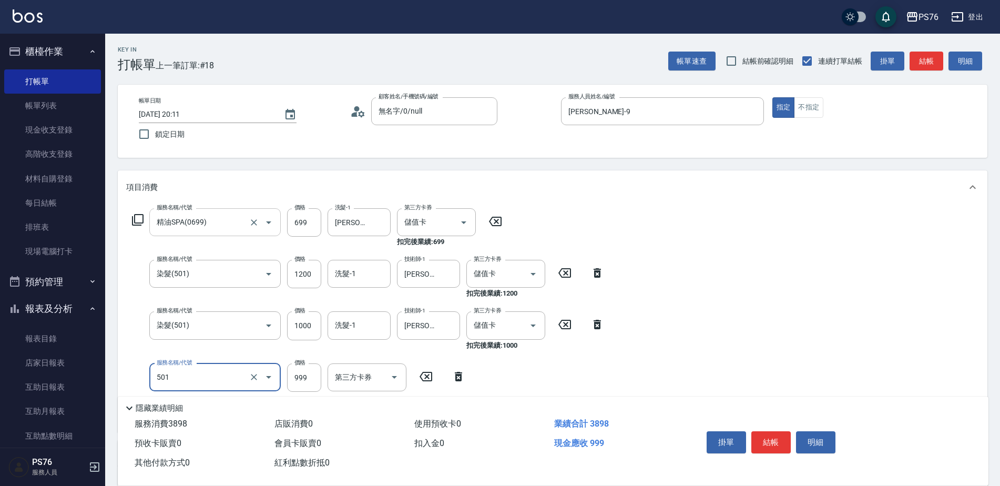
type input "染髮(501)"
type input "1000"
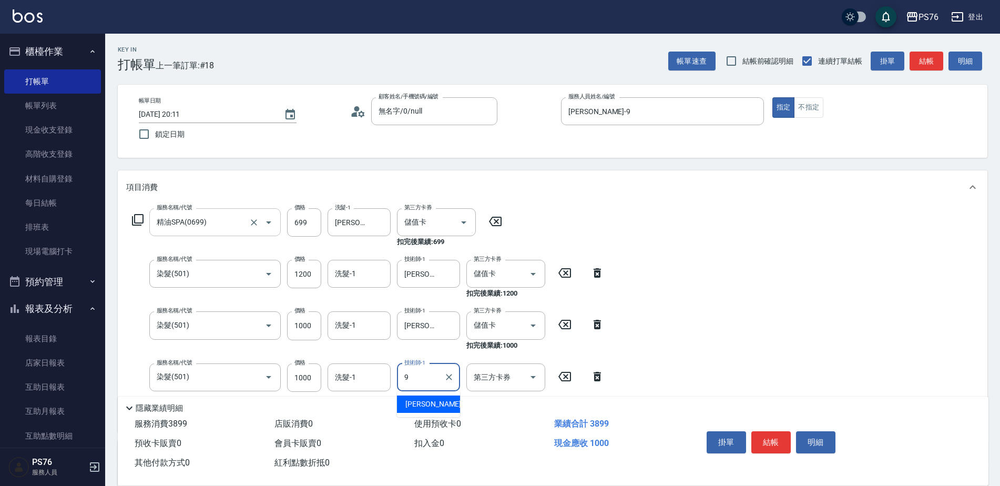
type input "[PERSON_NAME]-9"
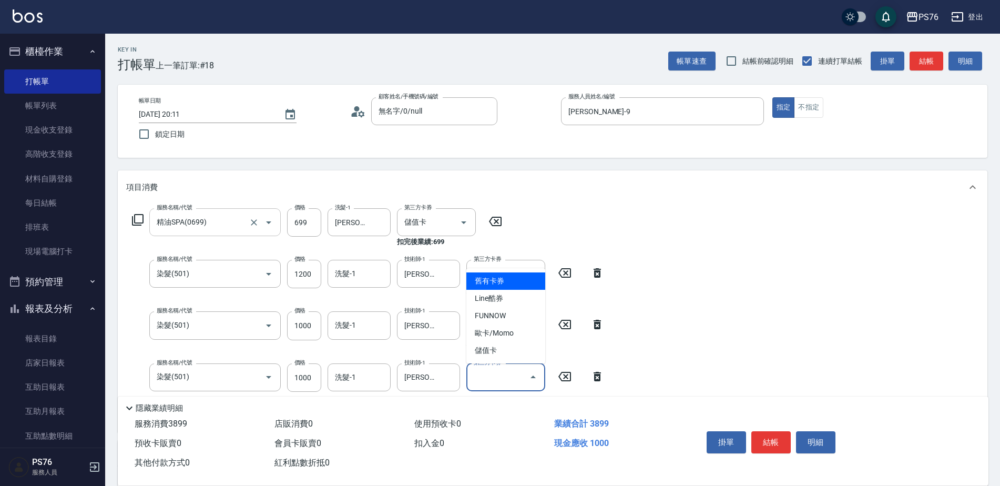
type input "儲值卡"
type input "染髮(501)"
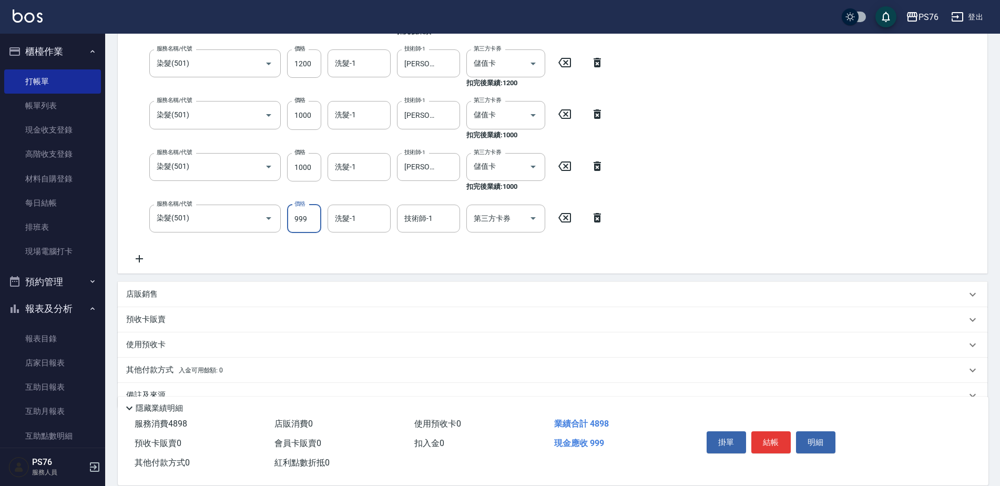
click at [296, 210] on div "價格 999 價格" at bounding box center [304, 219] width 34 height 28
type input "1000"
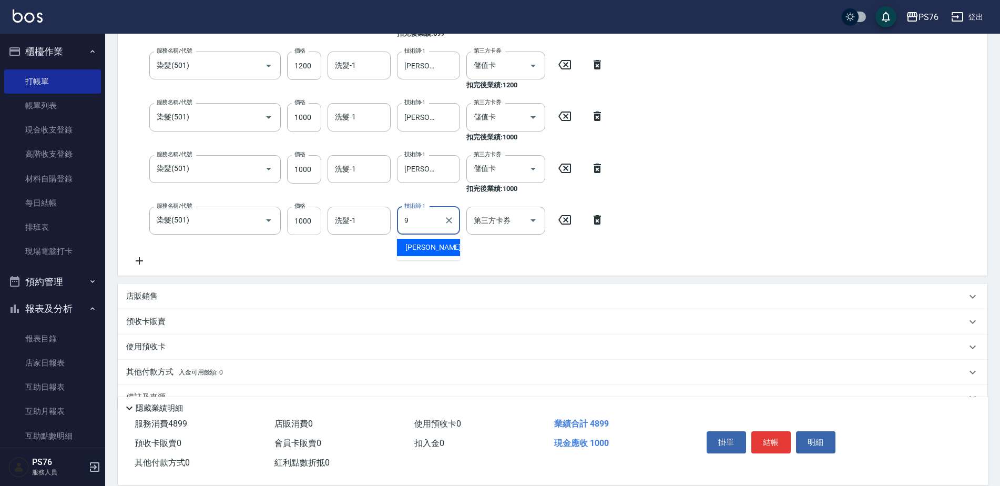
type input "[PERSON_NAME]-9"
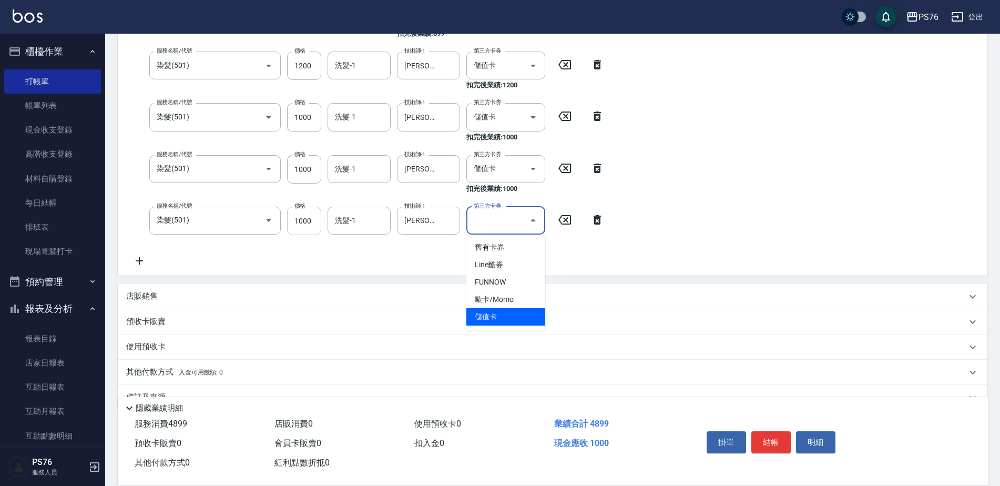
type input "儲值卡"
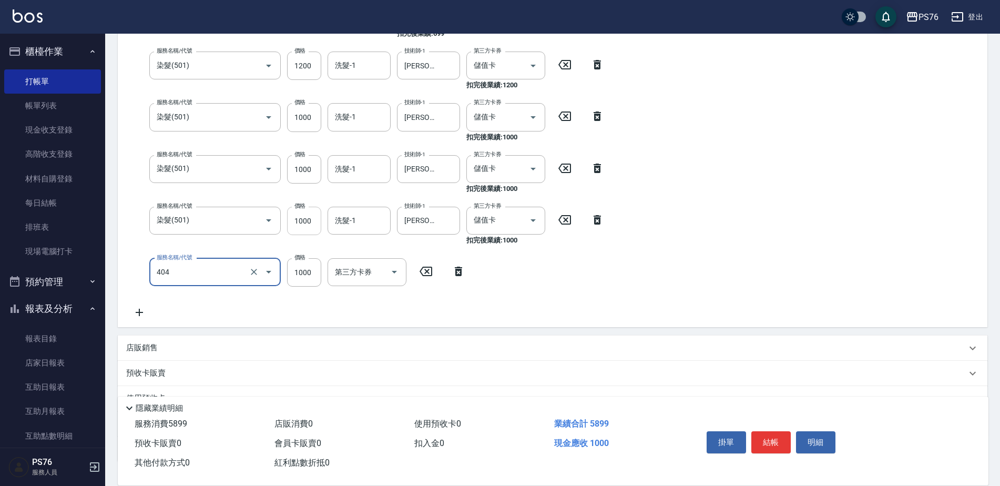
type input "1000護(404)"
type input "[PERSON_NAME]-9"
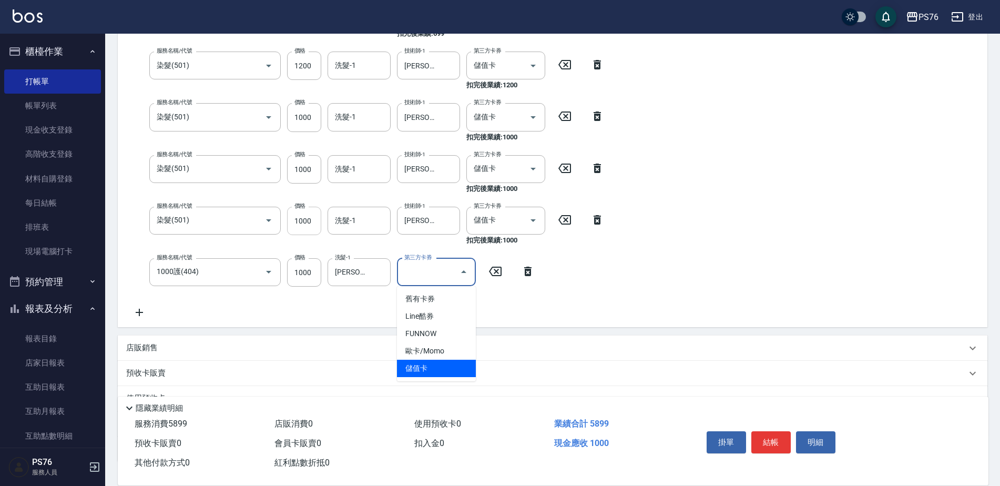
type input "儲值卡"
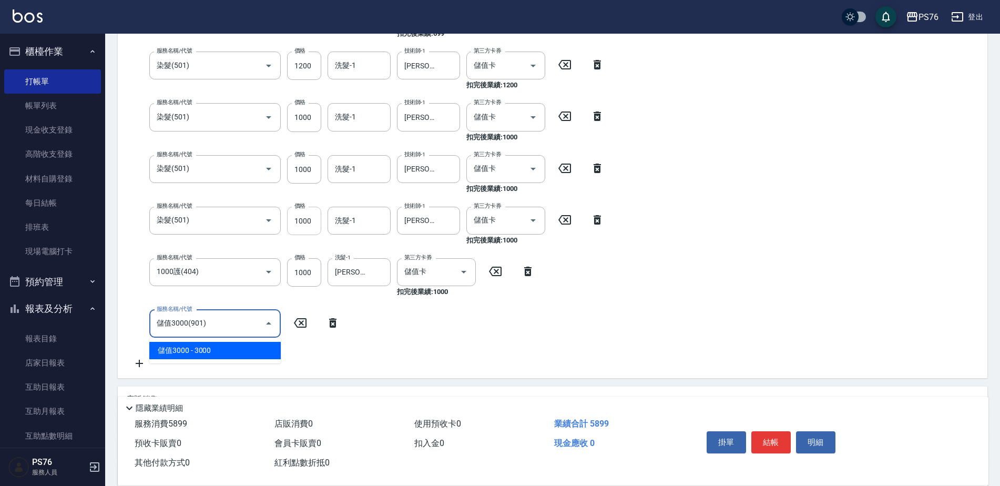
type input "儲值3000(901)"
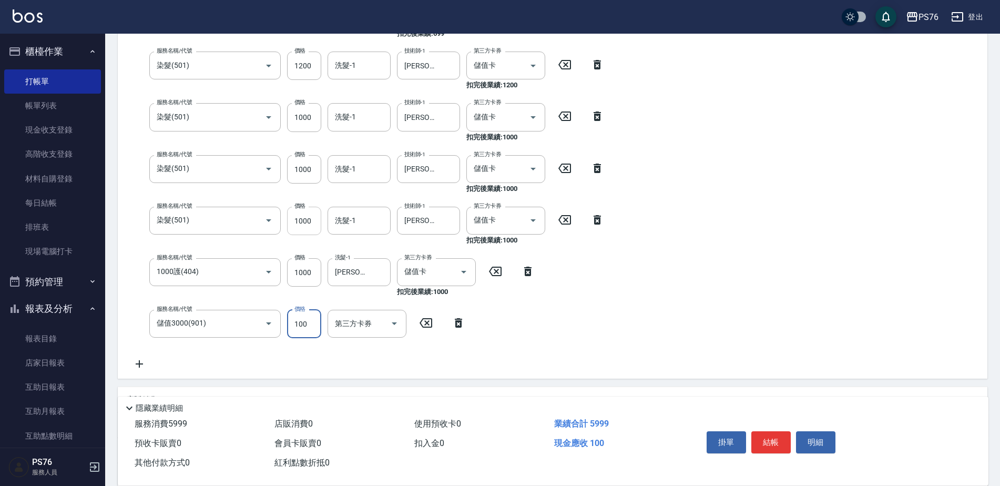
type input "1000"
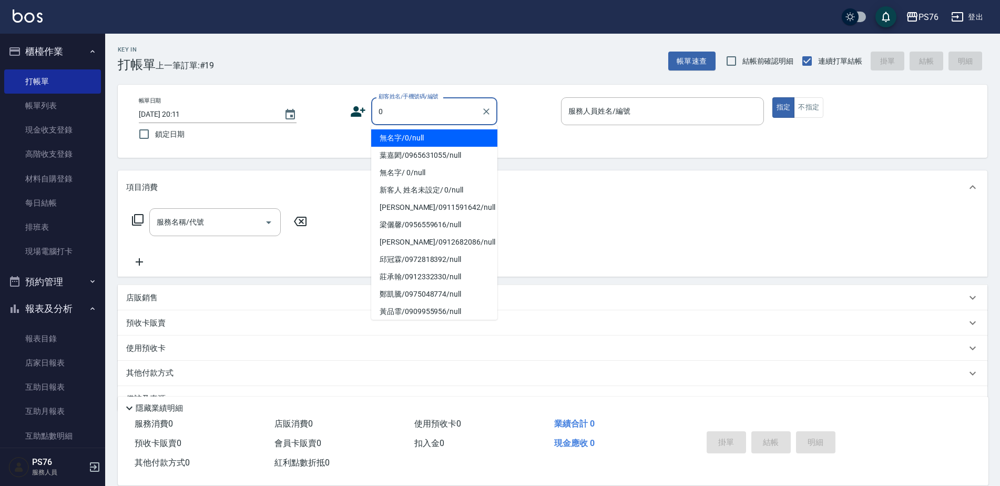
type input "無名字/0/null"
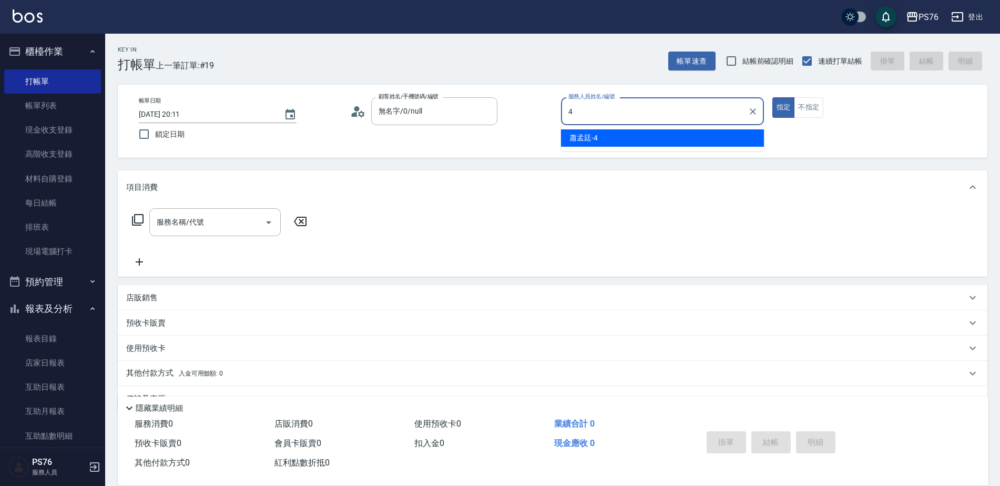
type input "蕭孟廷-4"
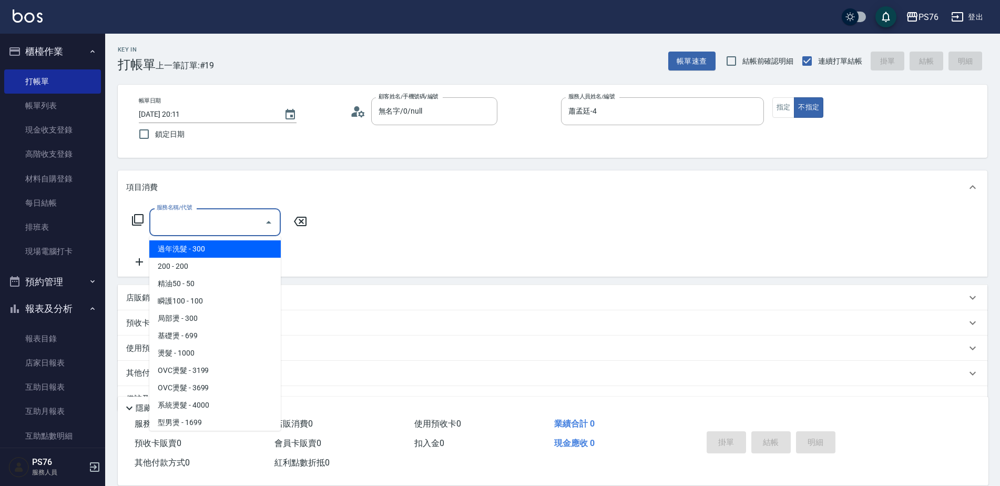
click at [231, 225] on input "服務名稱/代號" at bounding box center [207, 222] width 106 height 18
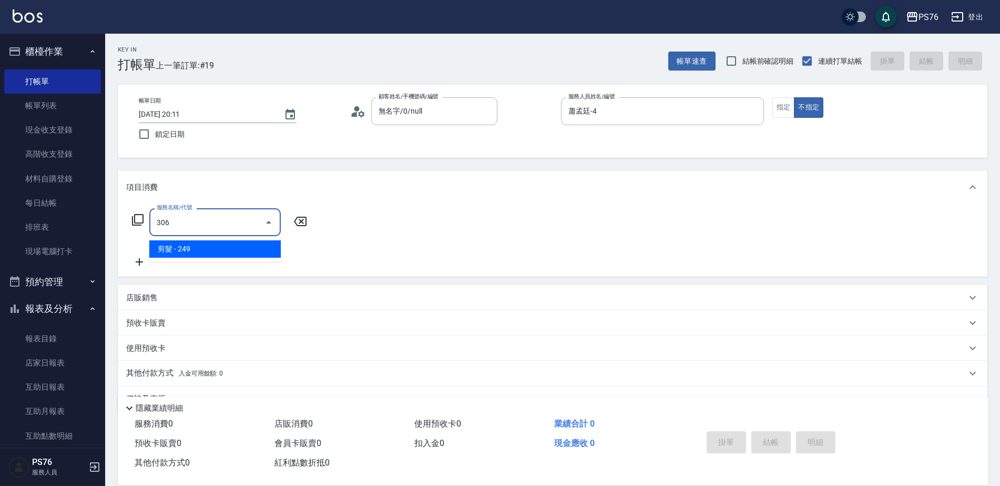
type input "剪髮(306)"
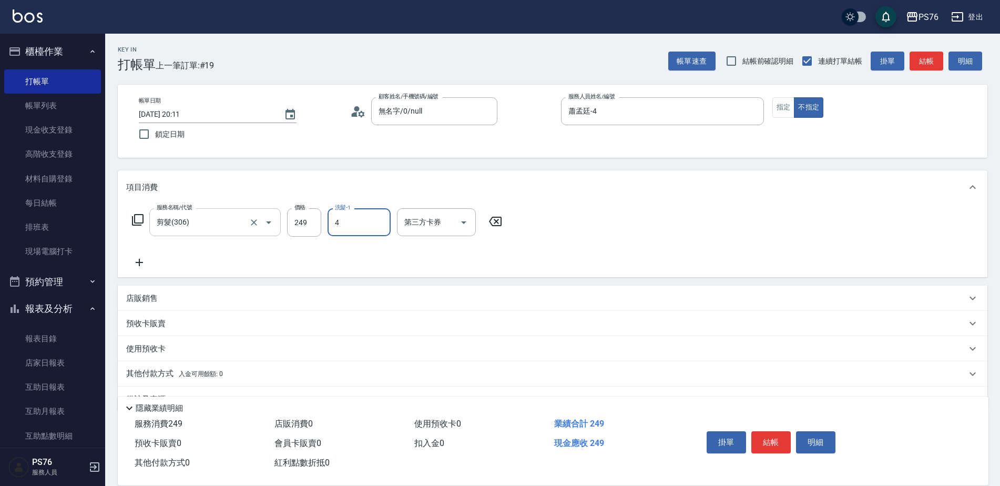
type input "蕭孟廷-4"
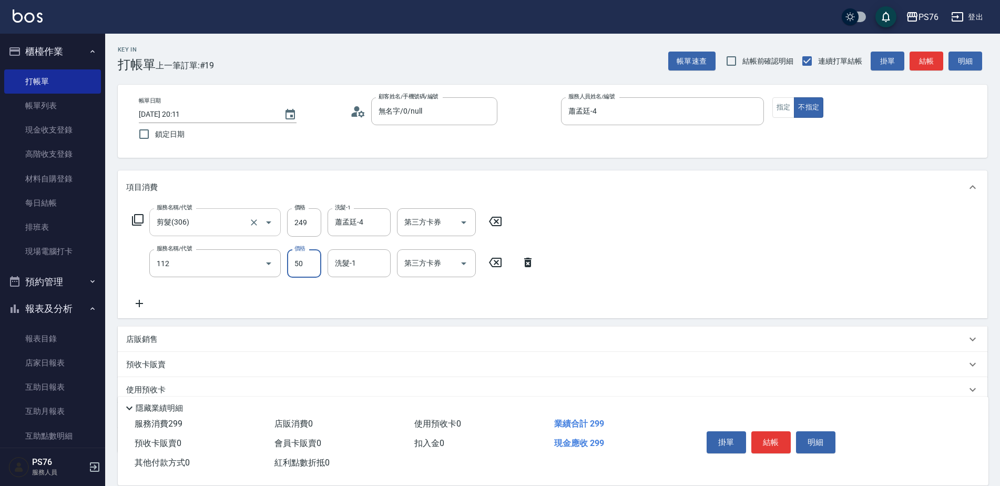
type input "精油50(112)"
type input "蕭孟廷-4"
